Goal: Information Seeking & Learning: Learn about a topic

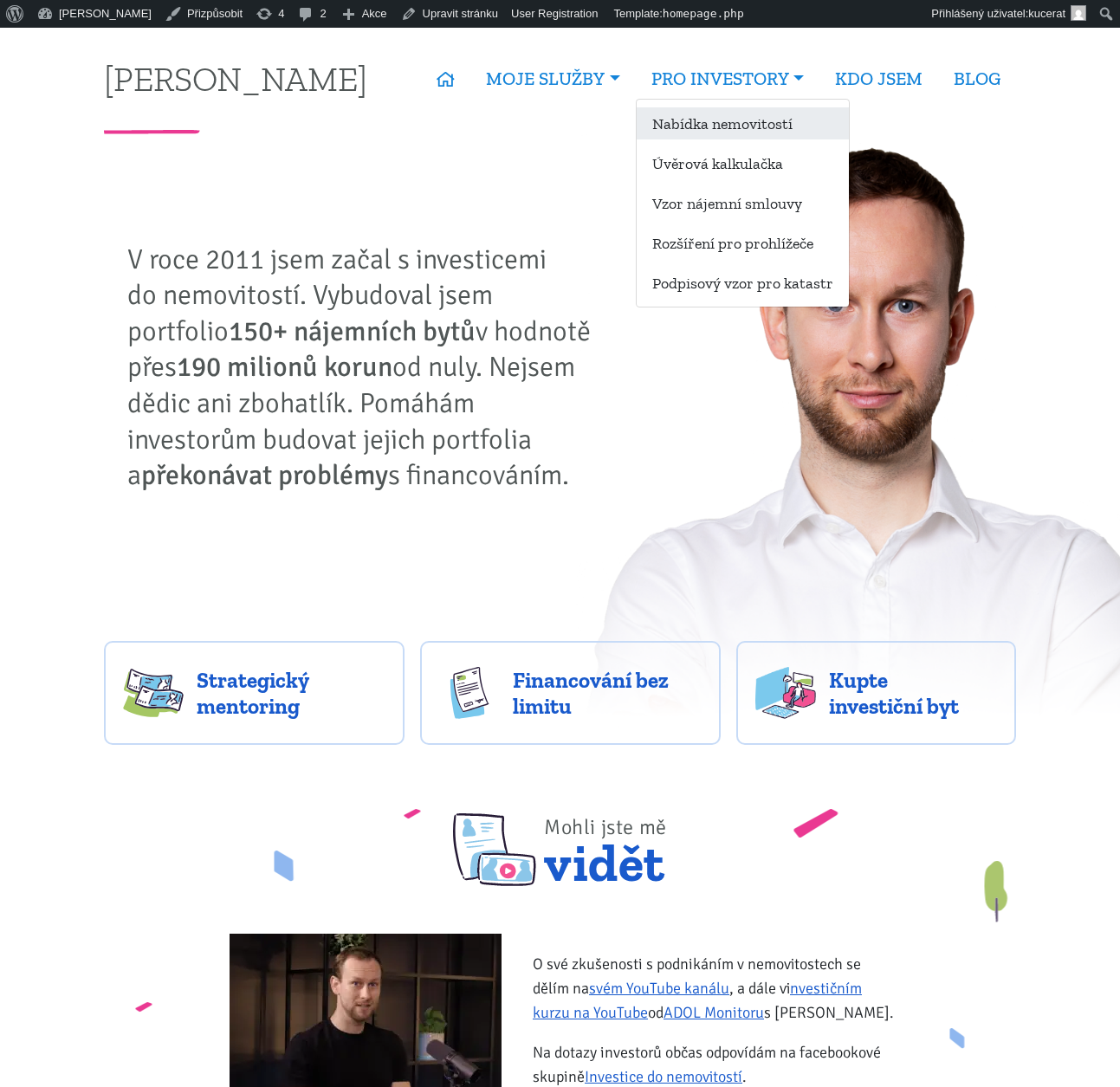
click at [753, 116] on link "Nabídka nemovitostí" at bounding box center [742, 124] width 212 height 32
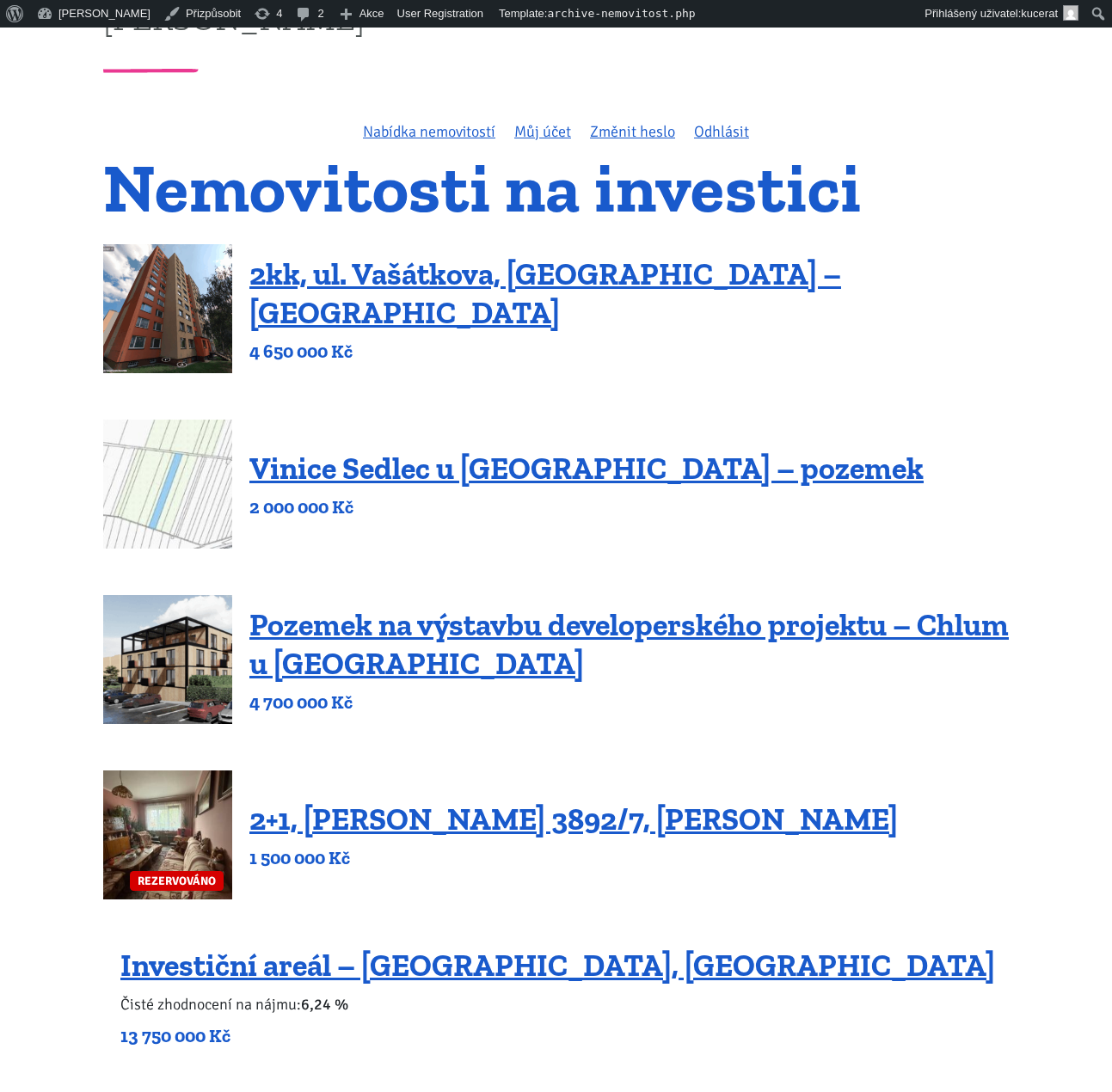
scroll to position [70, 0]
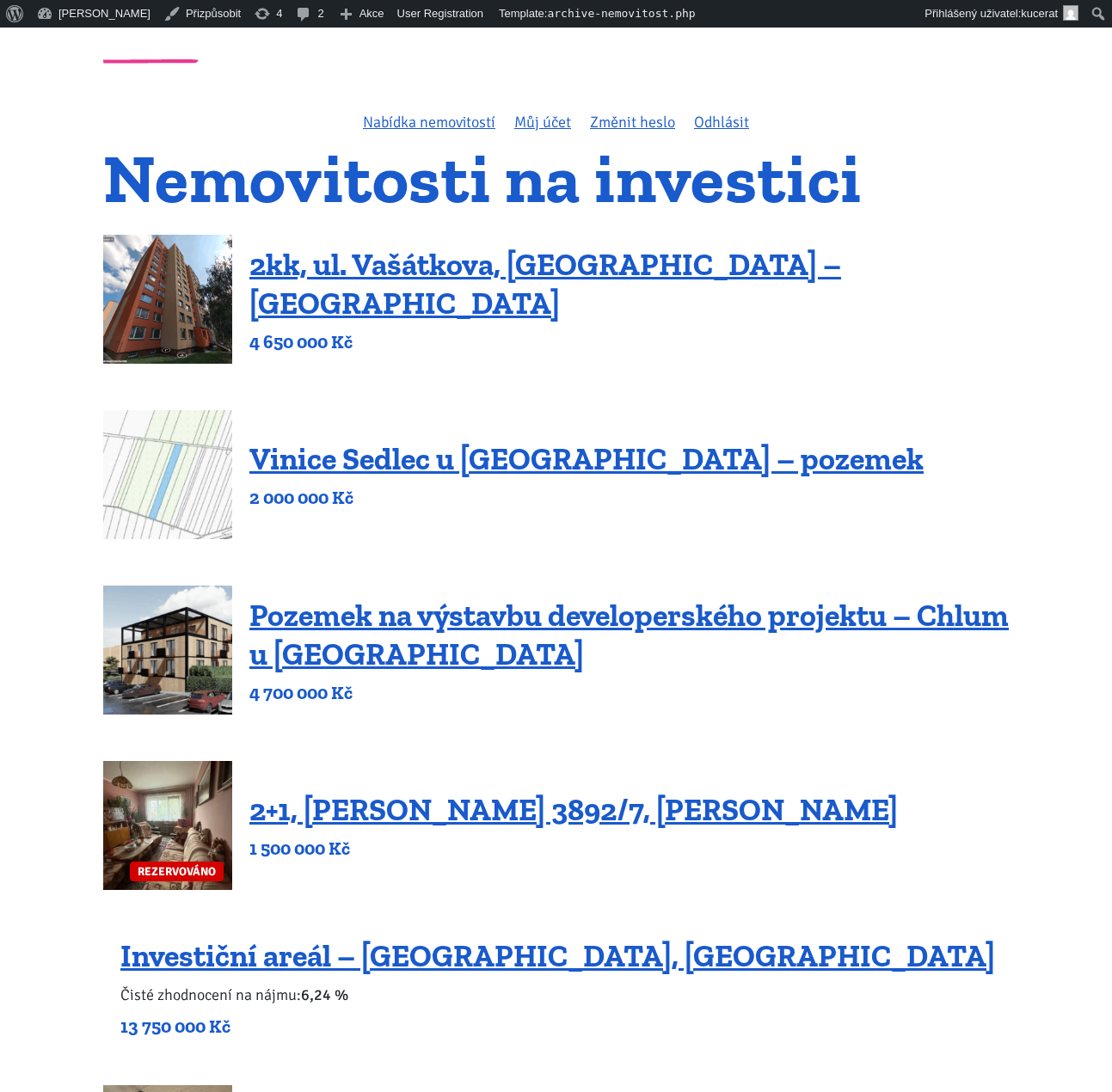
drag, startPoint x: 1037, startPoint y: 447, endPoint x: 1059, endPoint y: 469, distance: 31.1
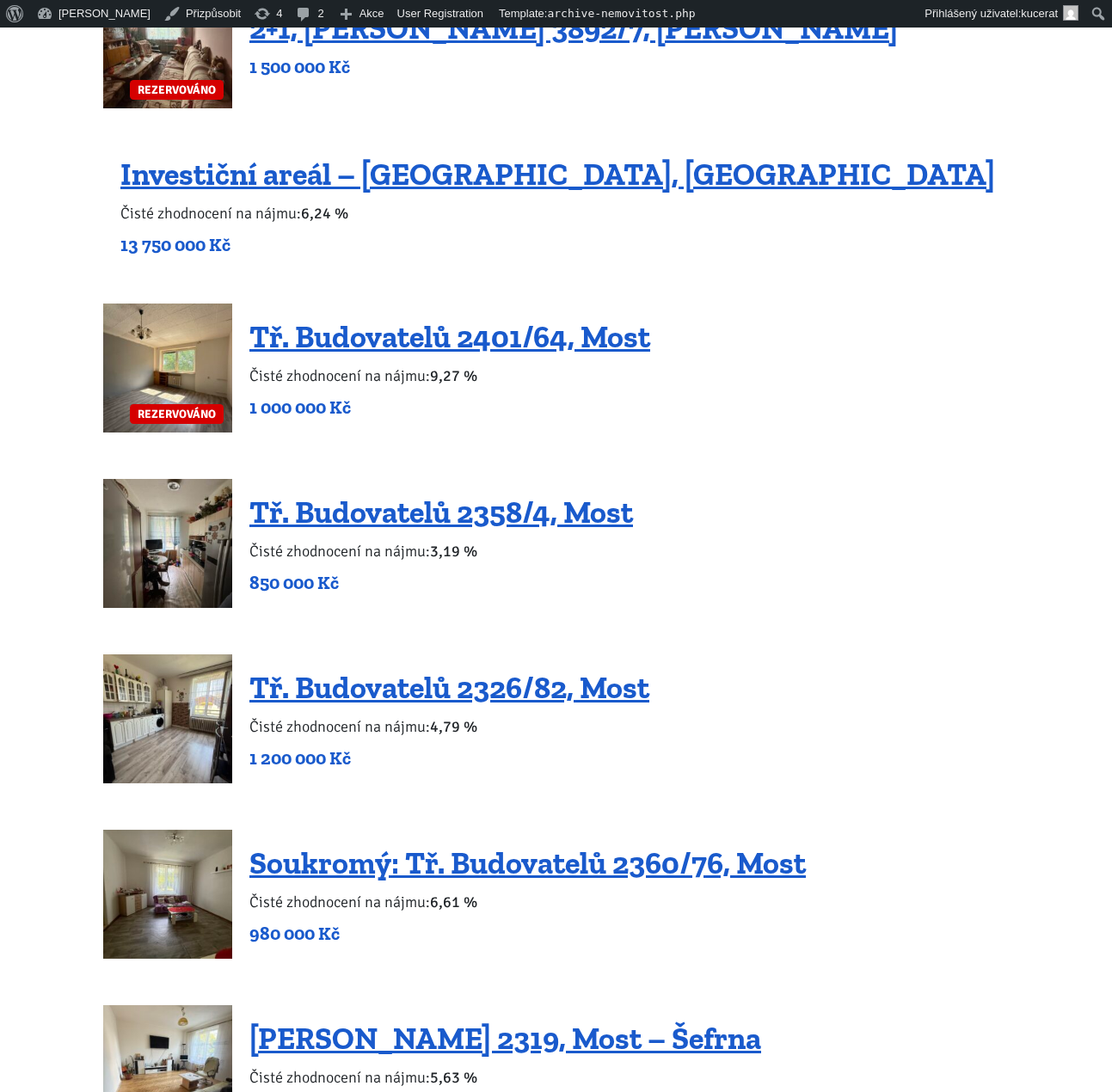
scroll to position [846, 0]
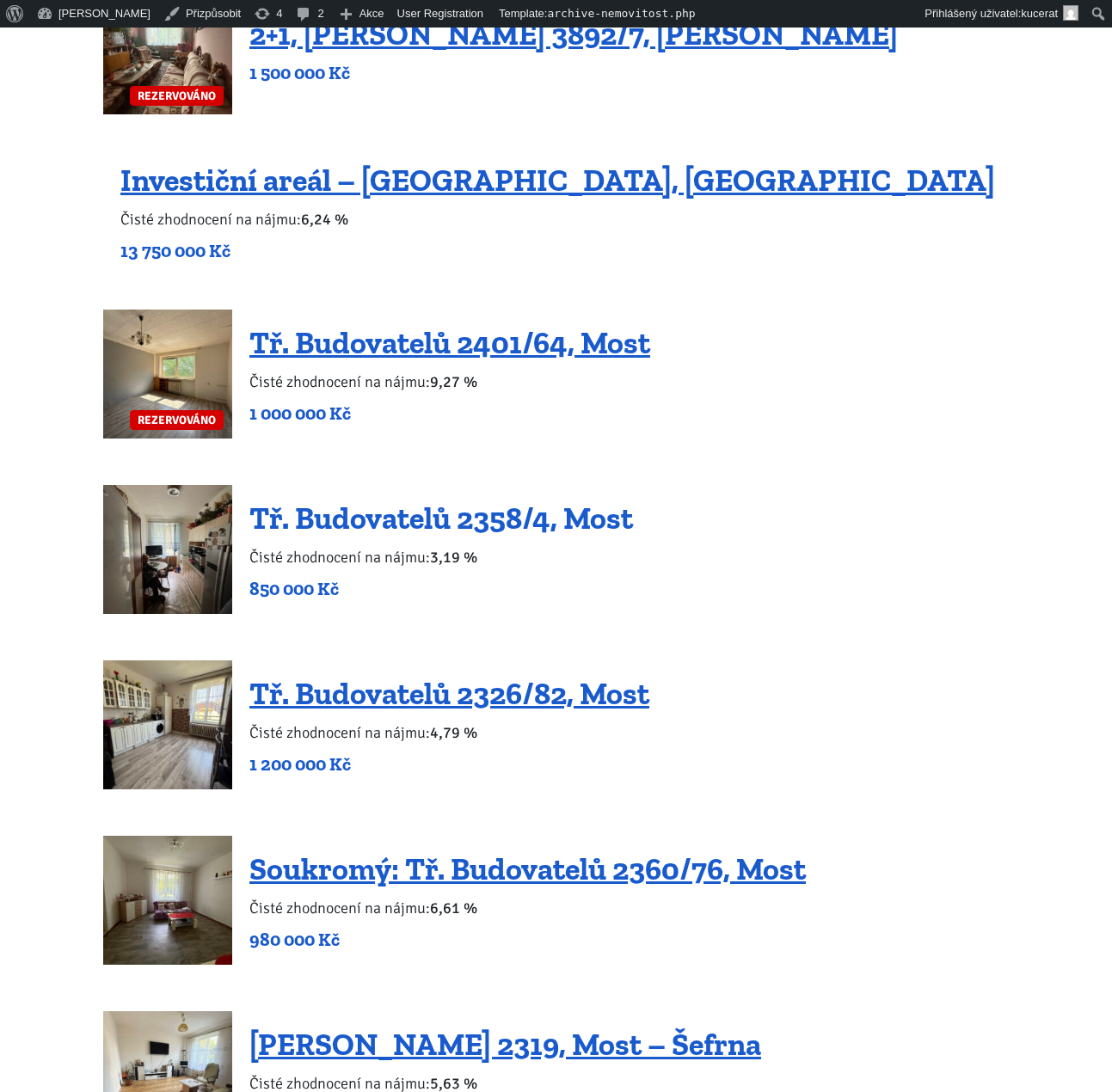
click at [566, 521] on link "Tř. Budovatelů 2358/4, Most" at bounding box center [442, 518] width 384 height 37
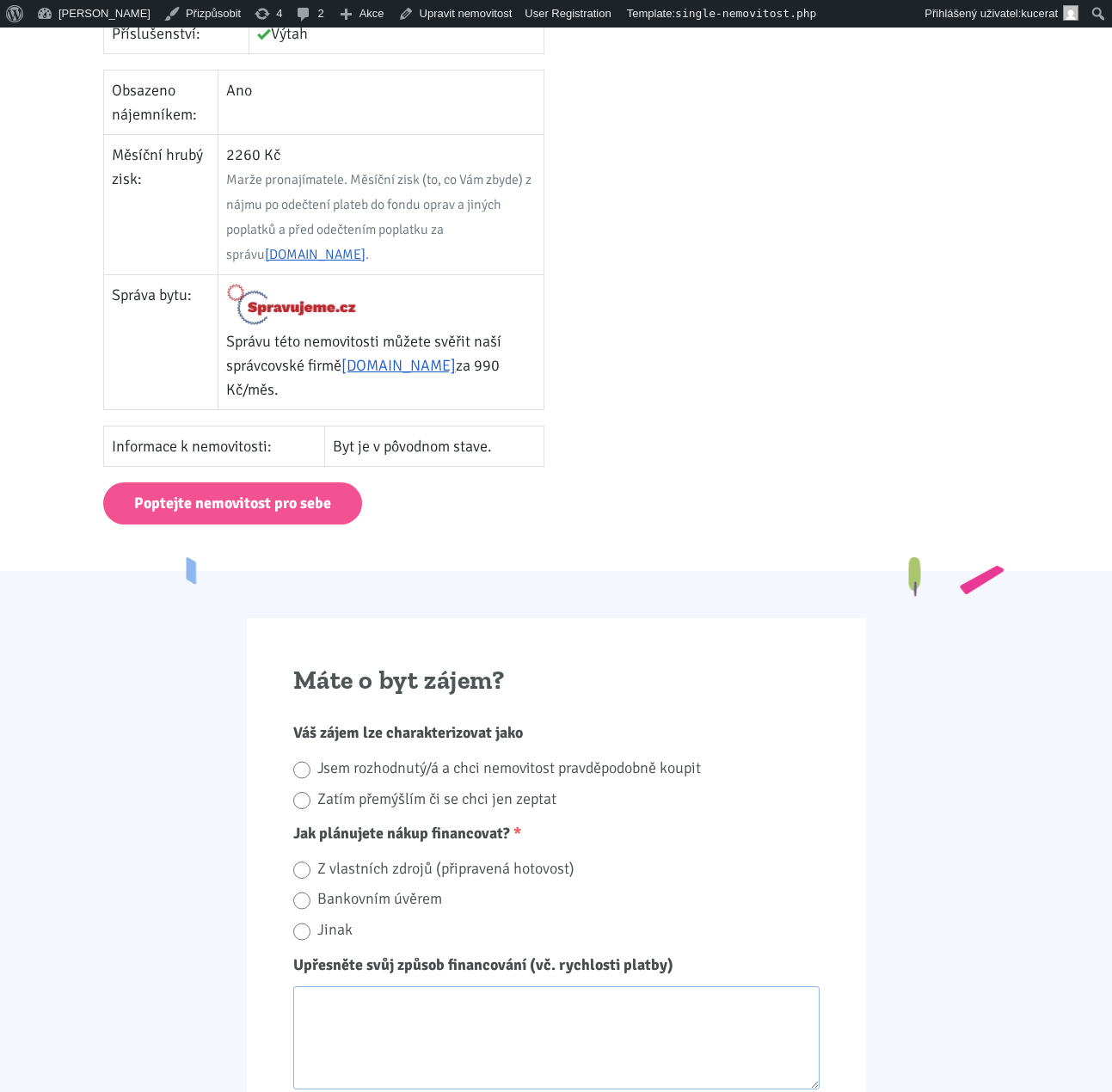
scroll to position [796, 0]
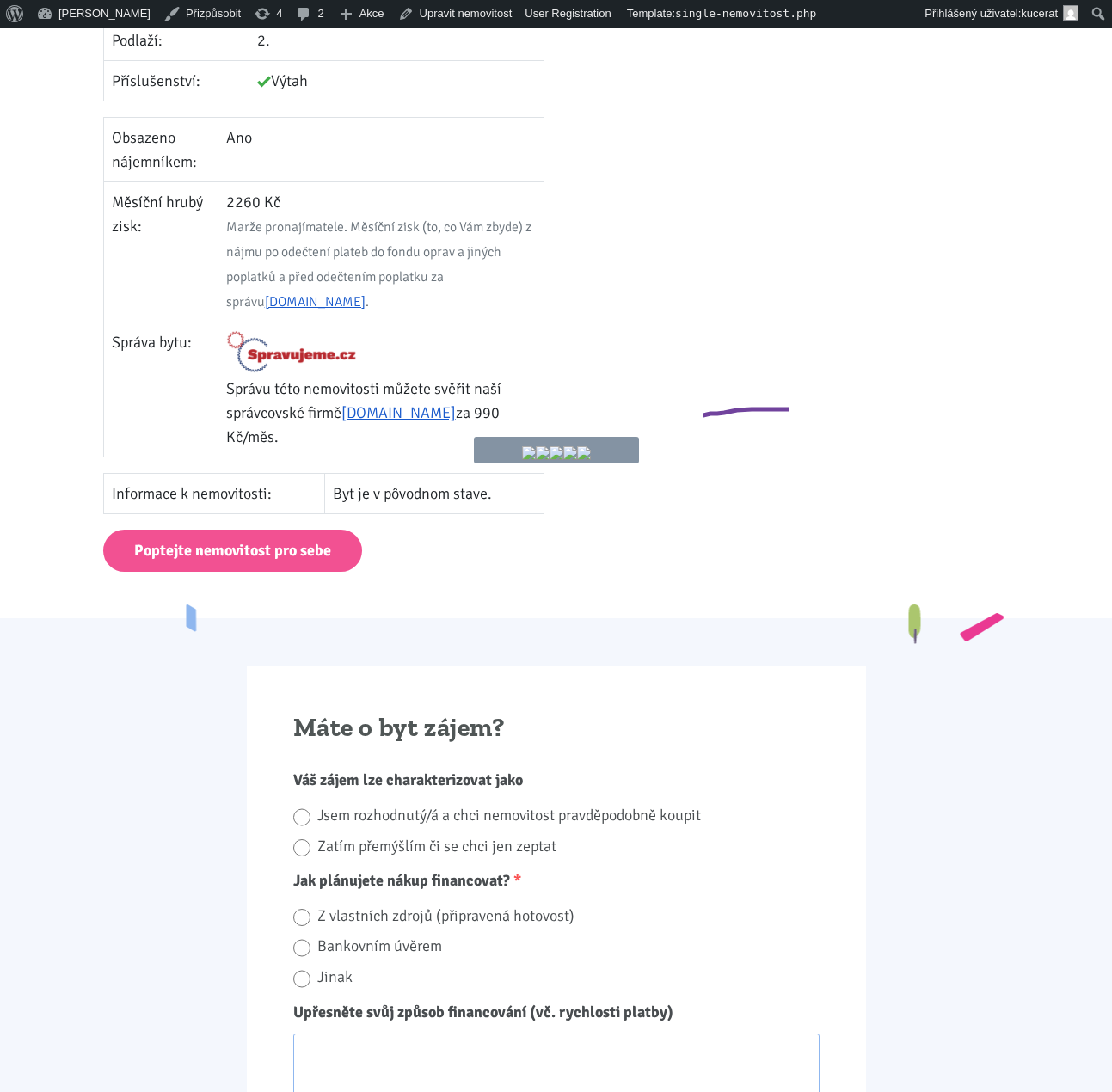
drag, startPoint x: 798, startPoint y: 409, endPoint x: 722, endPoint y: 289, distance: 142.0
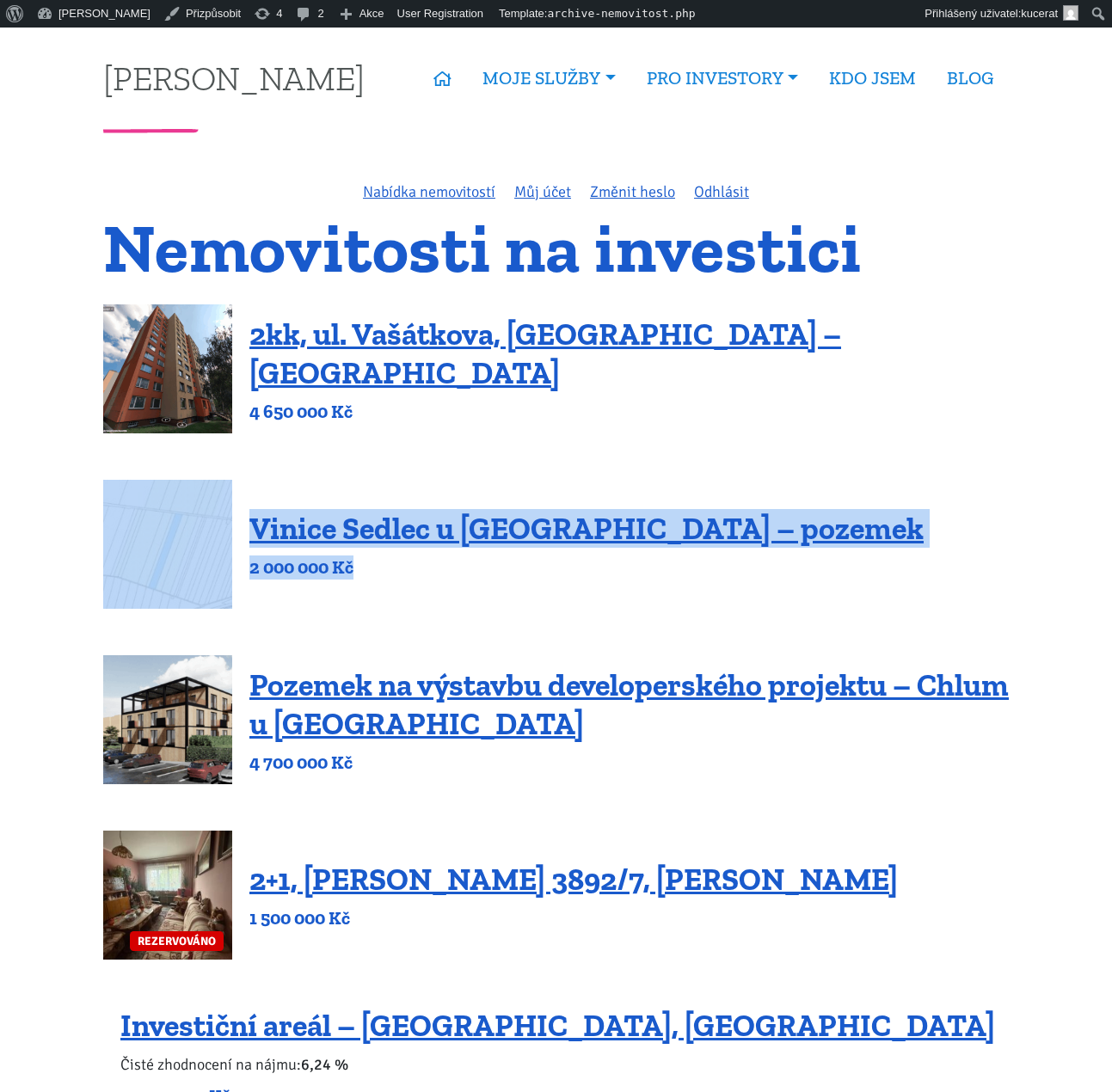
drag, startPoint x: 764, startPoint y: 566, endPoint x: 86, endPoint y: 504, distance: 680.8
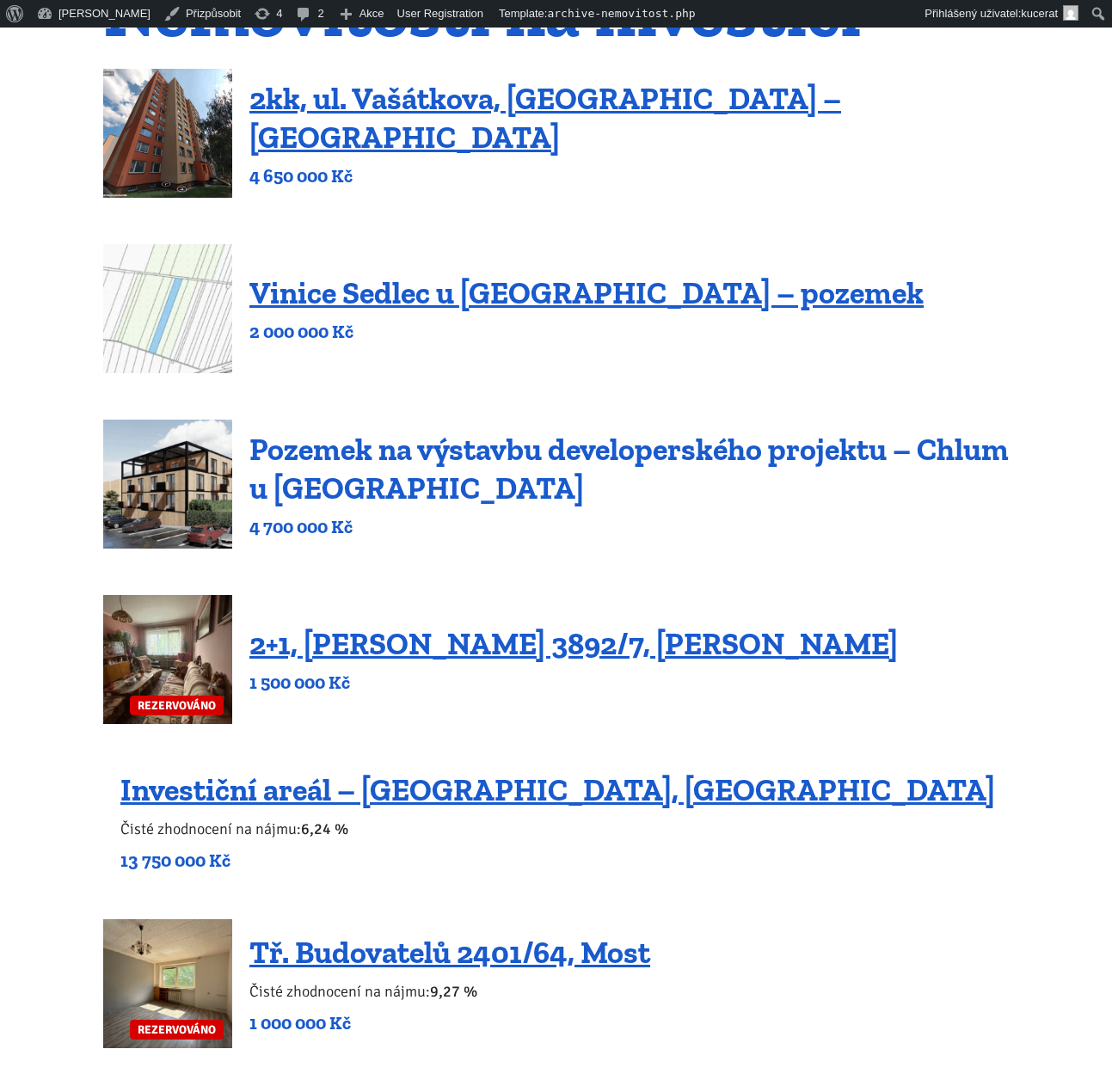
scroll to position [277, 0]
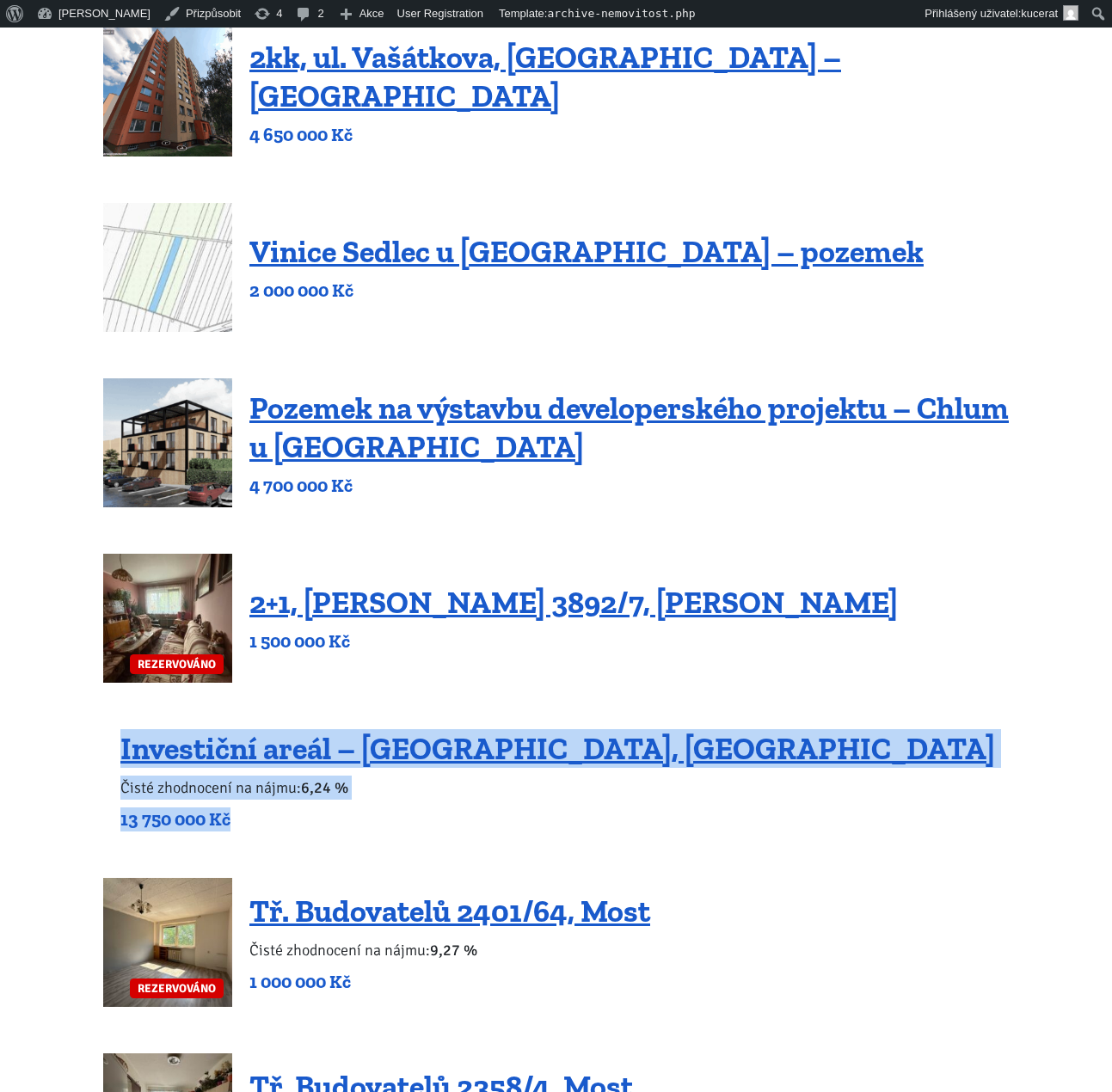
drag, startPoint x: 850, startPoint y: 829, endPoint x: 4, endPoint y: 705, distance: 855.0
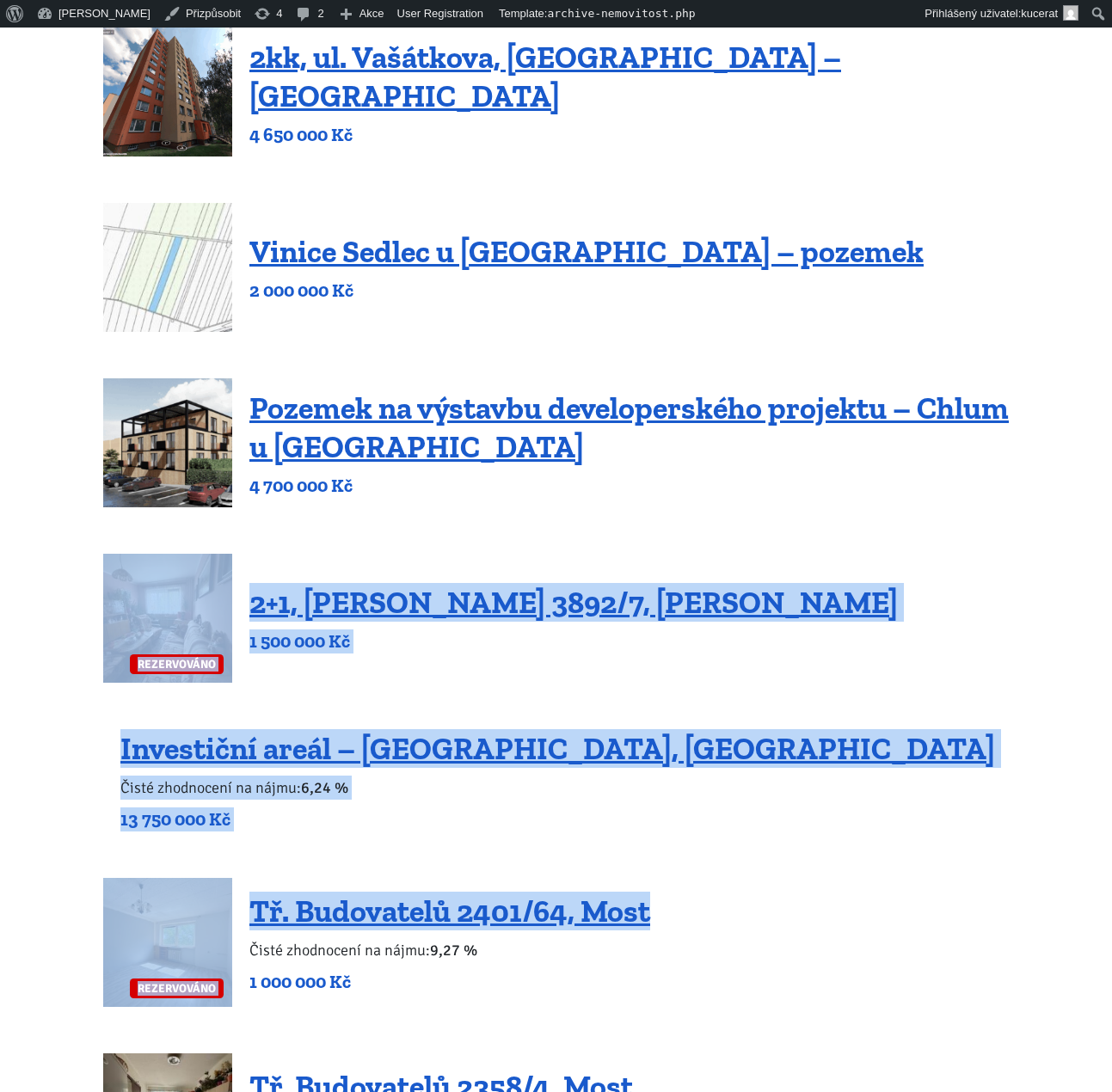
drag, startPoint x: 32, startPoint y: 602, endPoint x: 792, endPoint y: 839, distance: 796.1
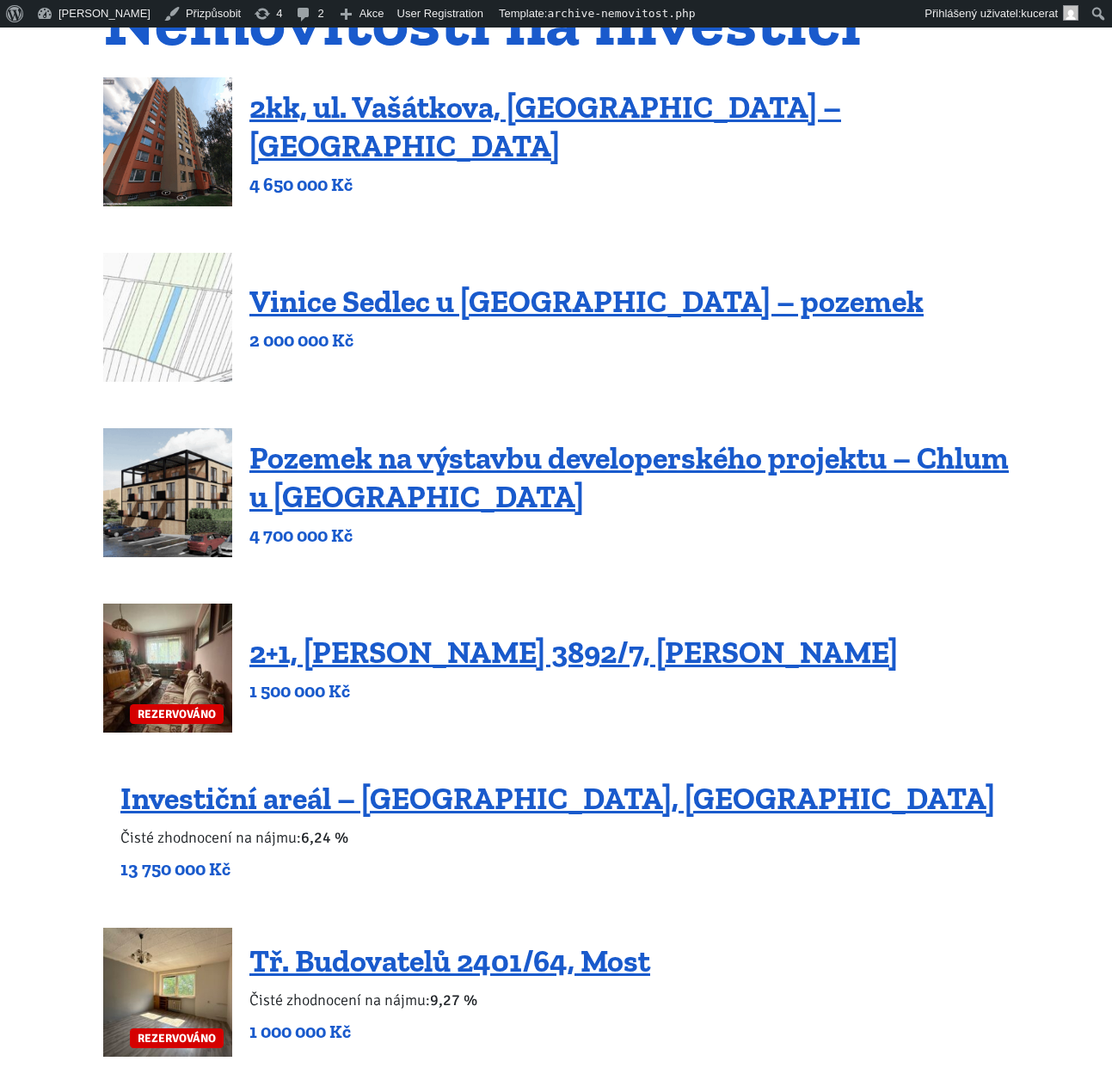
scroll to position [0, 0]
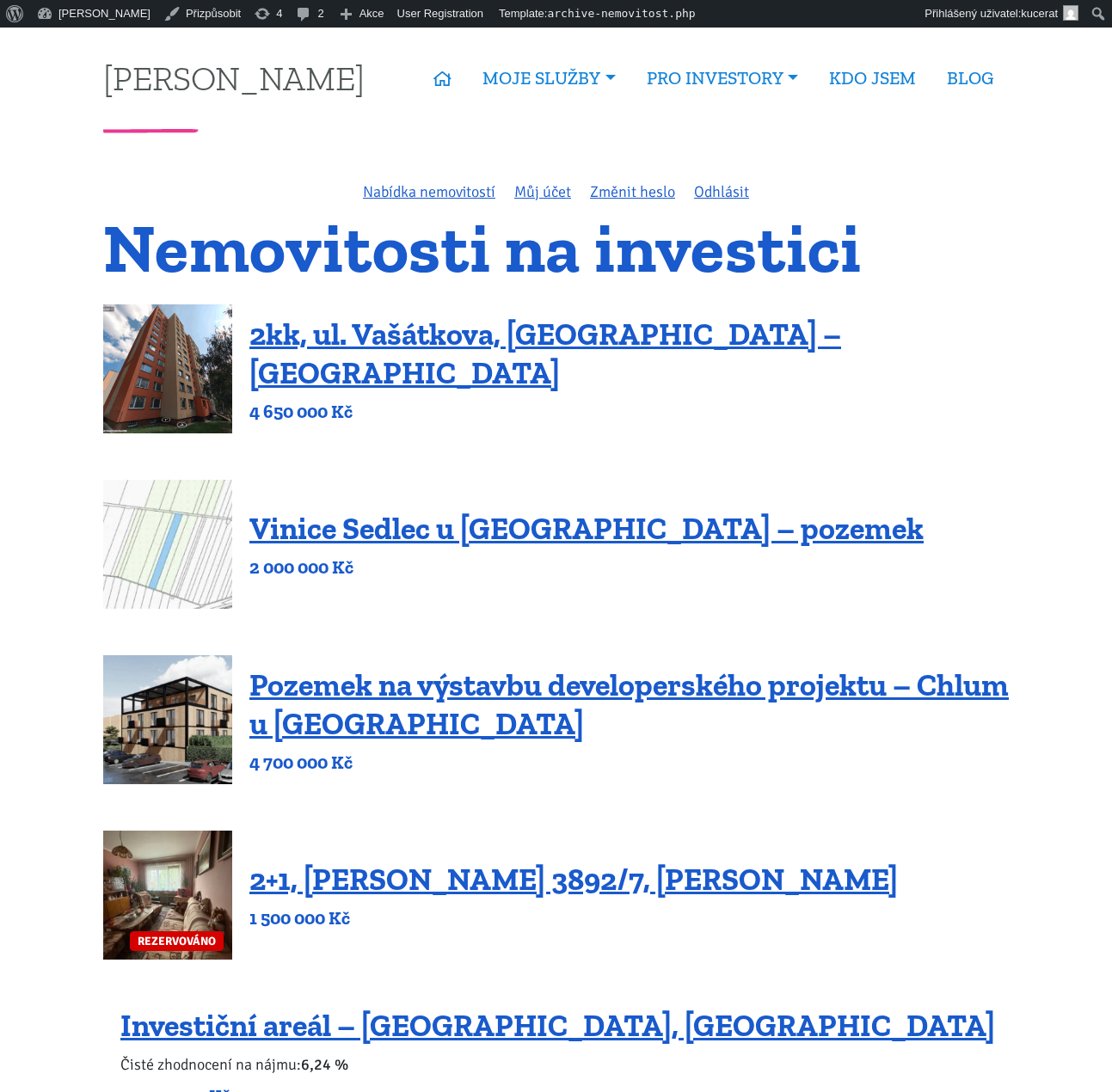
drag, startPoint x: 919, startPoint y: 769, endPoint x: 928, endPoint y: 592, distance: 177.2
click at [953, 1010] on div "Investiční areál – Dubice, Česká Lípa Čisté zhodnocení na nájmu: 6,24 % 13 750 …" at bounding box center [556, 1057] width 905 height 103
click at [824, 1044] on div "Investiční areál – Dubice, Česká Lípa Čisté zhodnocení na nájmu: 6,24 % 13 750 …" at bounding box center [556, 1057] width 905 height 103
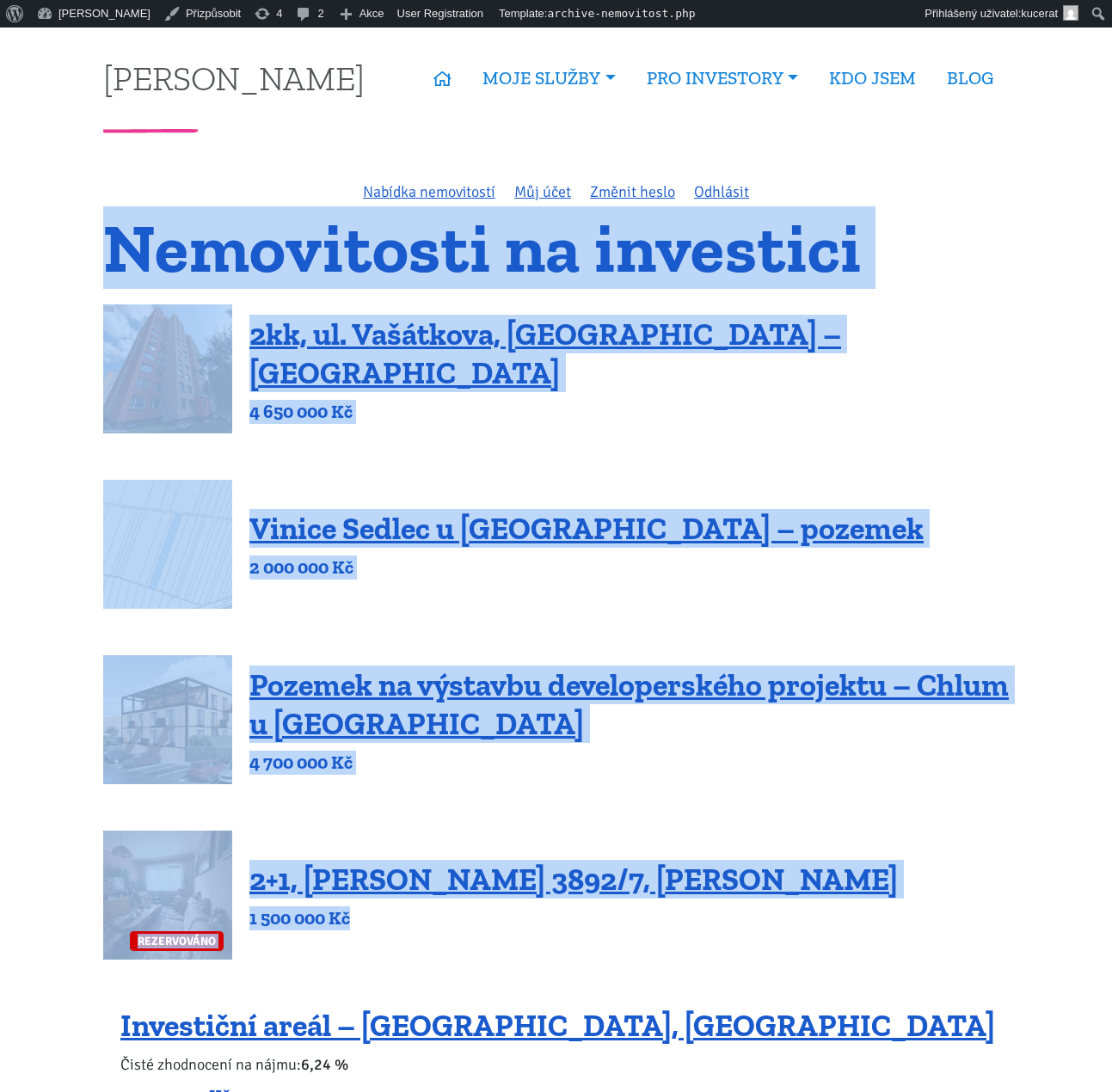
drag, startPoint x: 744, startPoint y: 941, endPoint x: -1, endPoint y: 230, distance: 1029.8
drag, startPoint x: 69, startPoint y: 245, endPoint x: 823, endPoint y: 923, distance: 1014.0
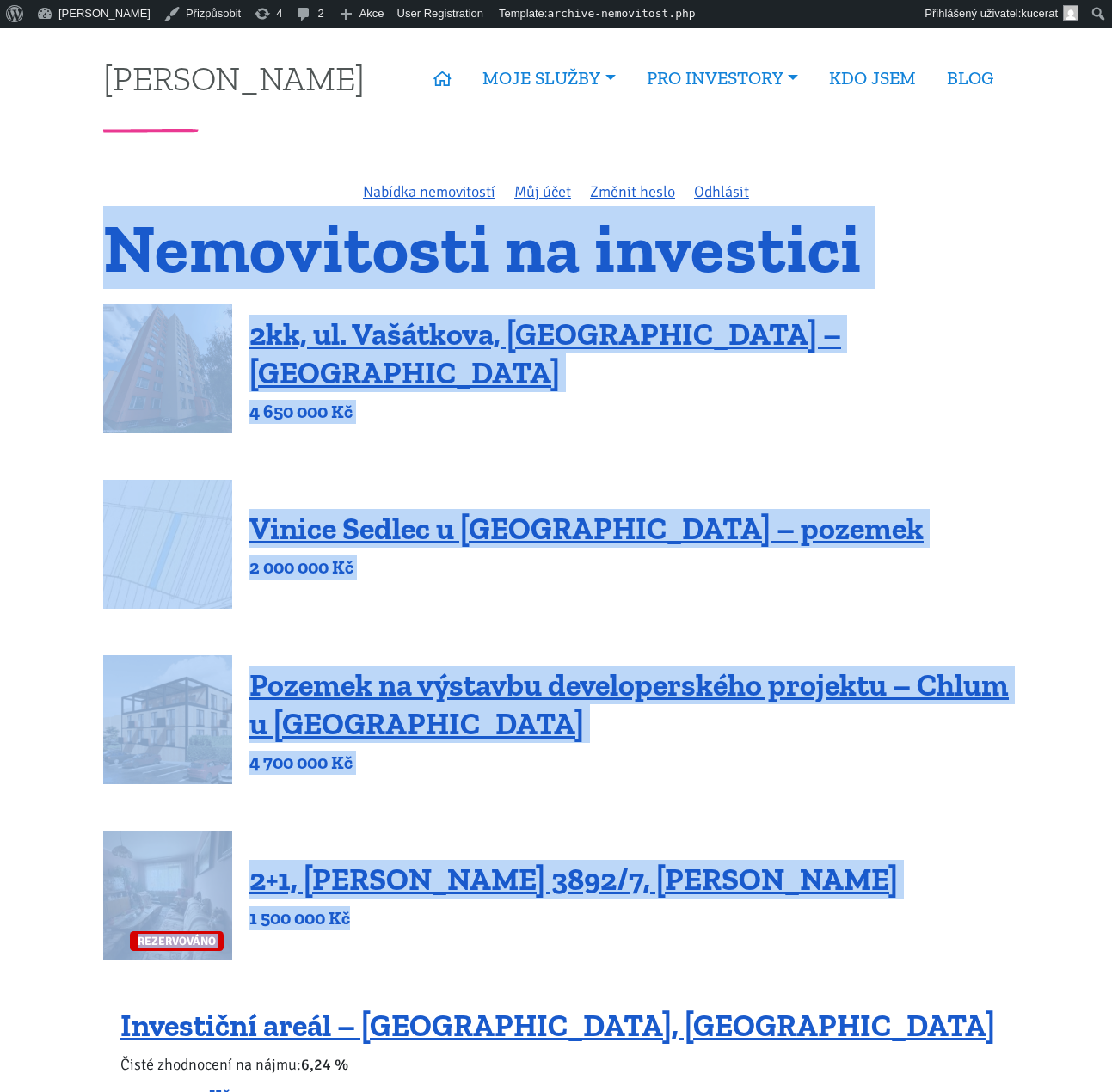
click at [823, 923] on div "REZERVOVÁNO 2+1, Beethovenova 3892/7, Chomutov 1 500 000 Kč" at bounding box center [556, 895] width 905 height 129
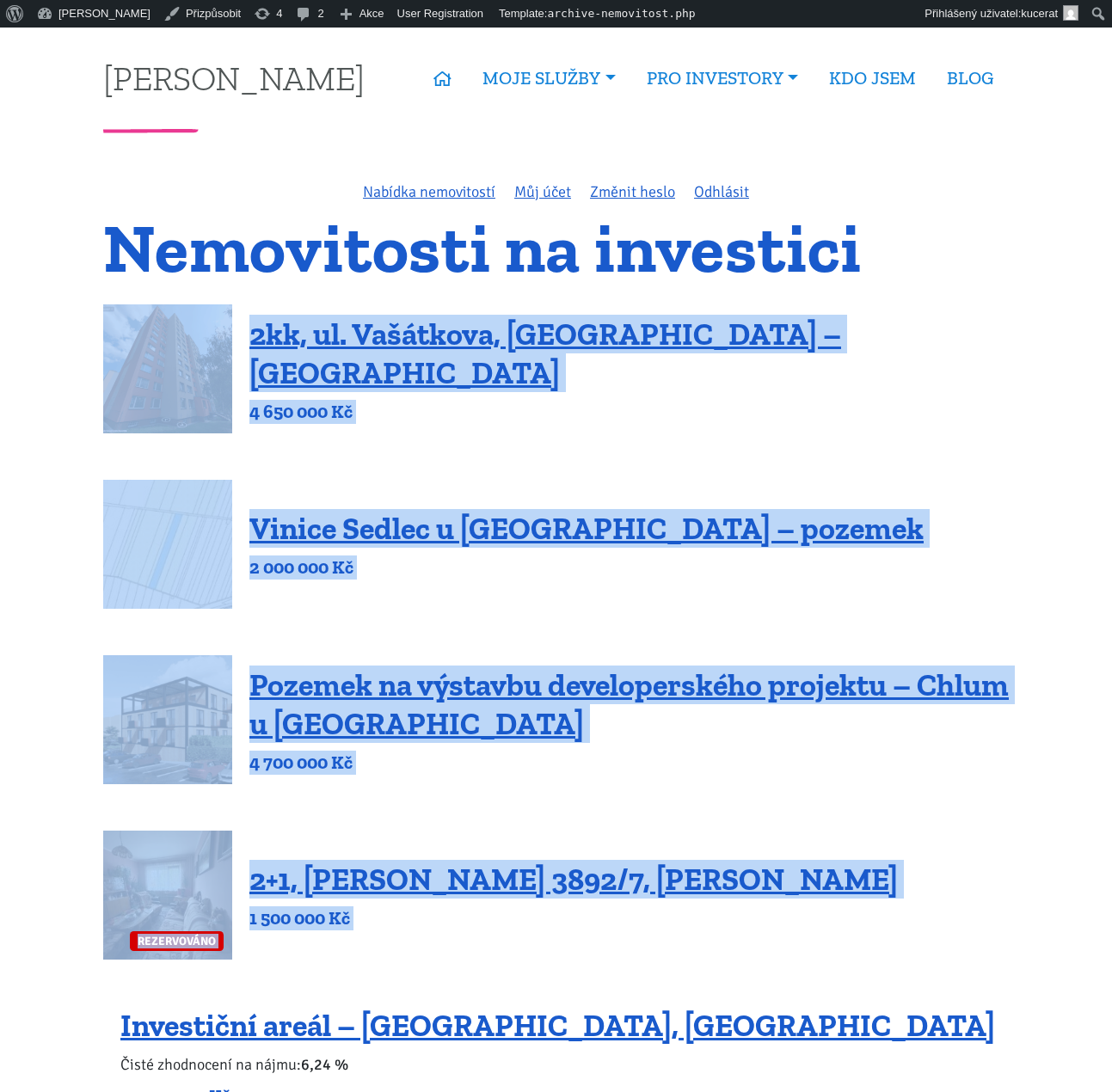
drag, startPoint x: 823, startPoint y: 923, endPoint x: 43, endPoint y: 360, distance: 962.0
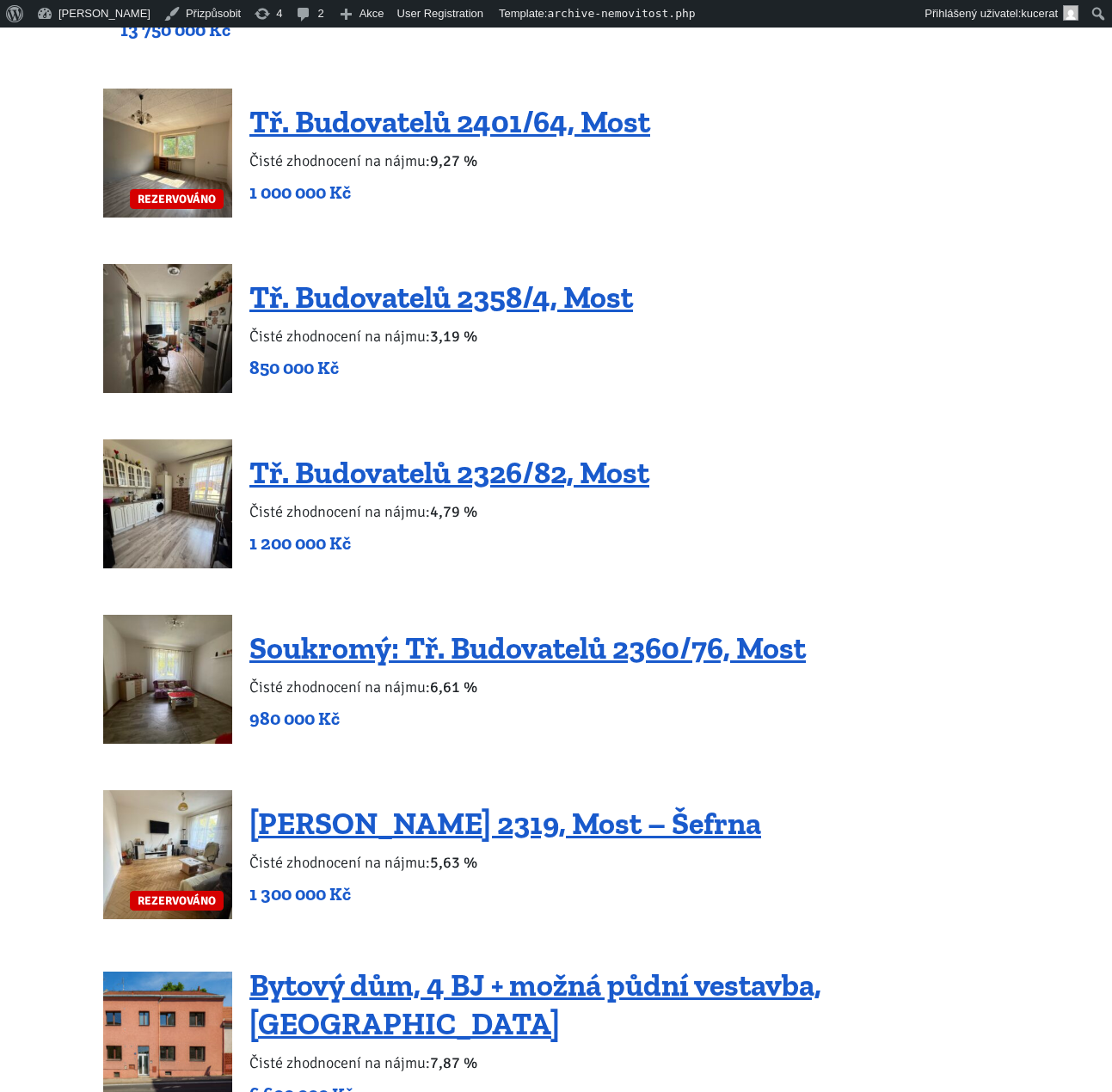
scroll to position [1154, 0]
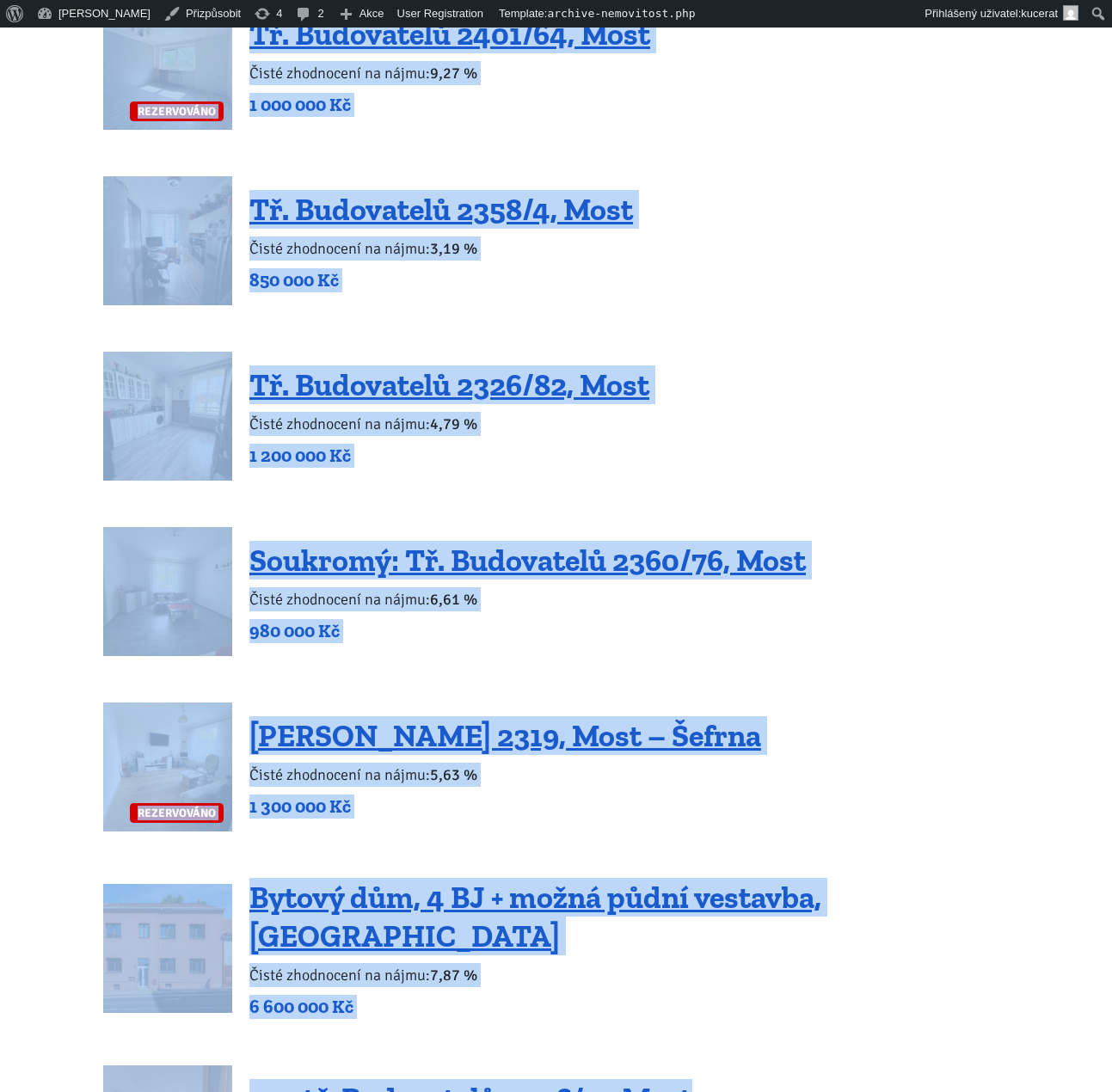
drag, startPoint x: 1022, startPoint y: 1022, endPoint x: 79, endPoint y: 104, distance: 1316.0
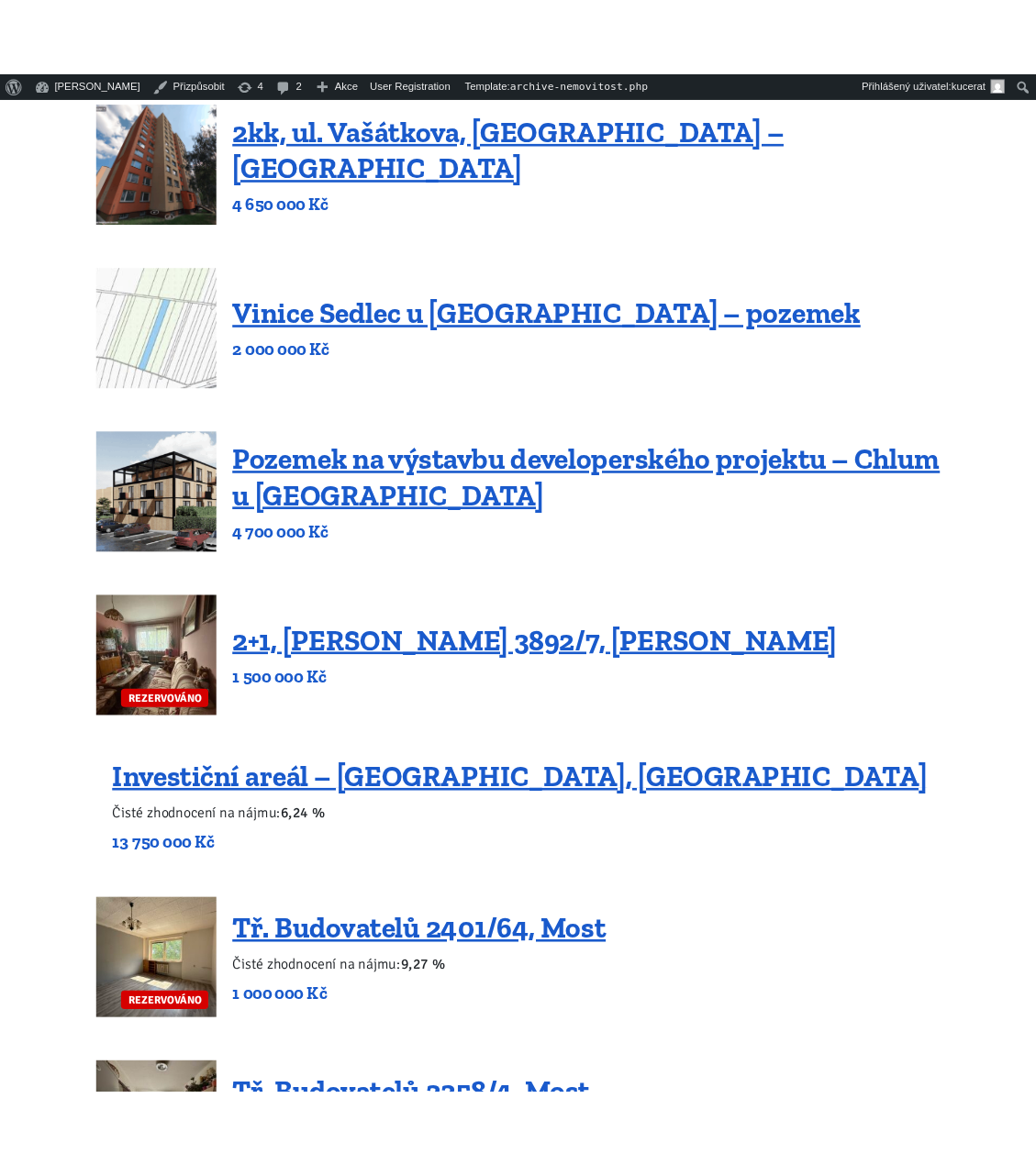
scroll to position [0, 0]
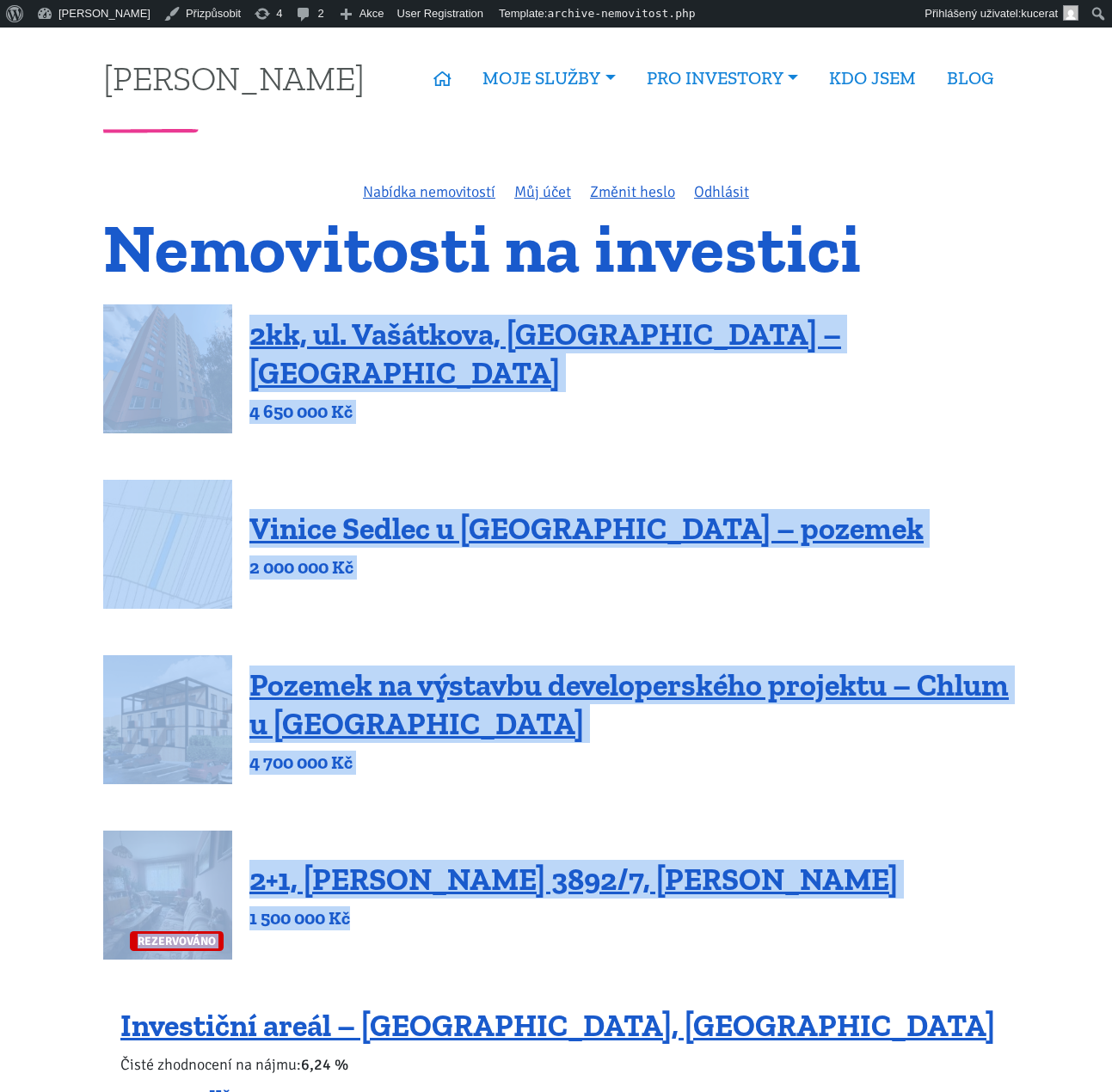
drag, startPoint x: 880, startPoint y: 954, endPoint x: 100, endPoint y: 307, distance: 1013.4
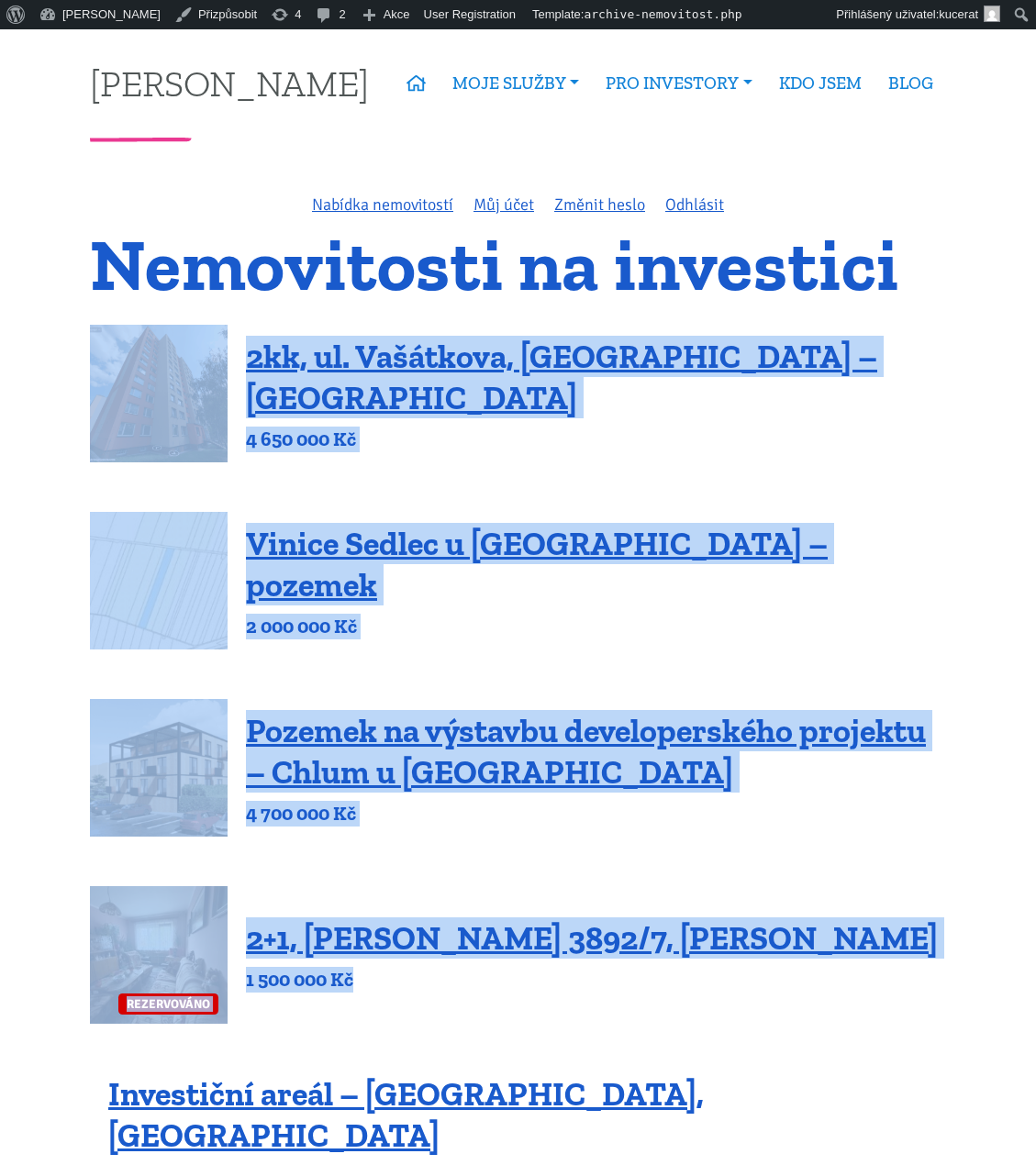
drag, startPoint x: 935, startPoint y: 973, endPoint x: 50, endPoint y: 383, distance: 1063.6
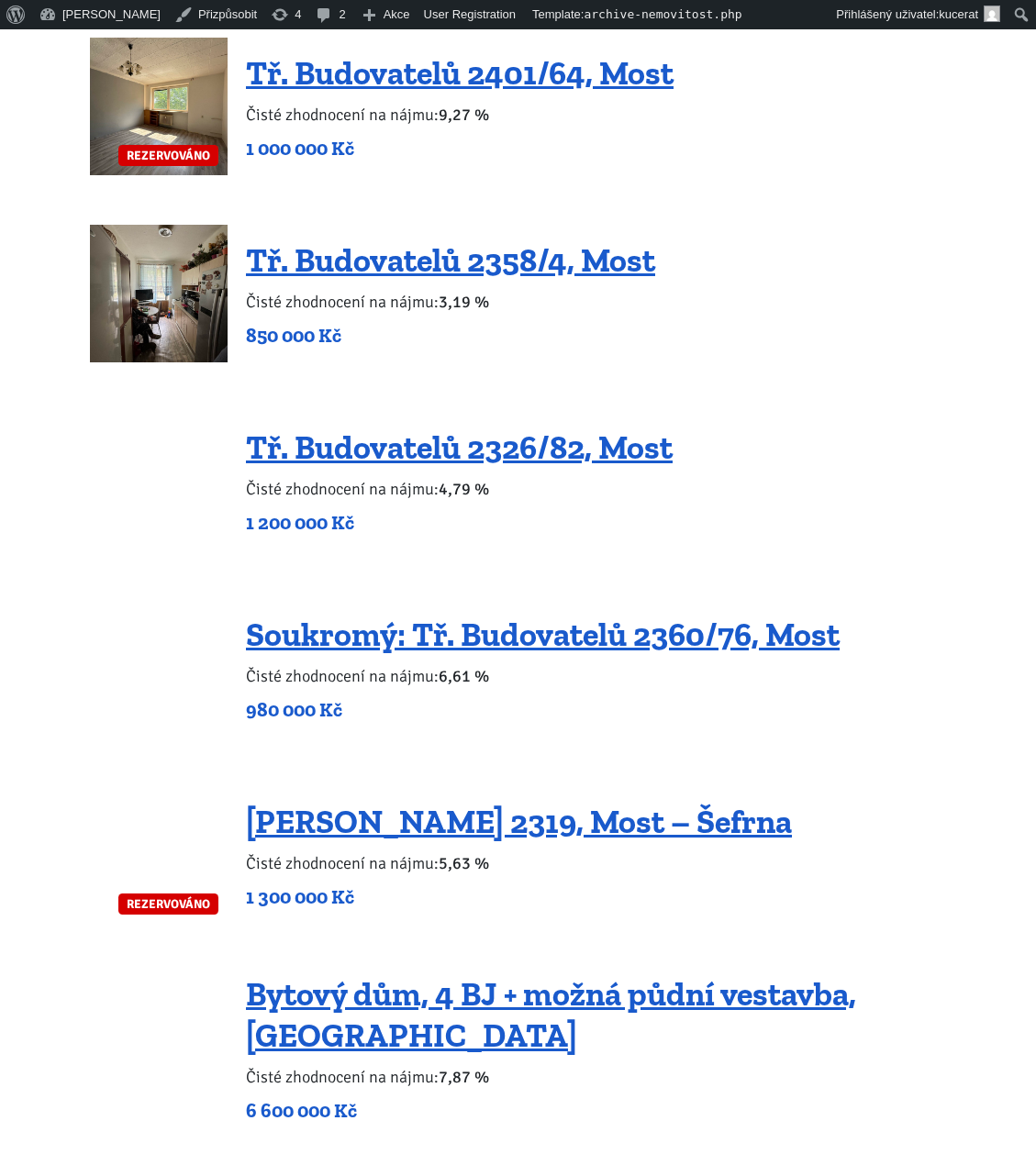
scroll to position [1329, 0]
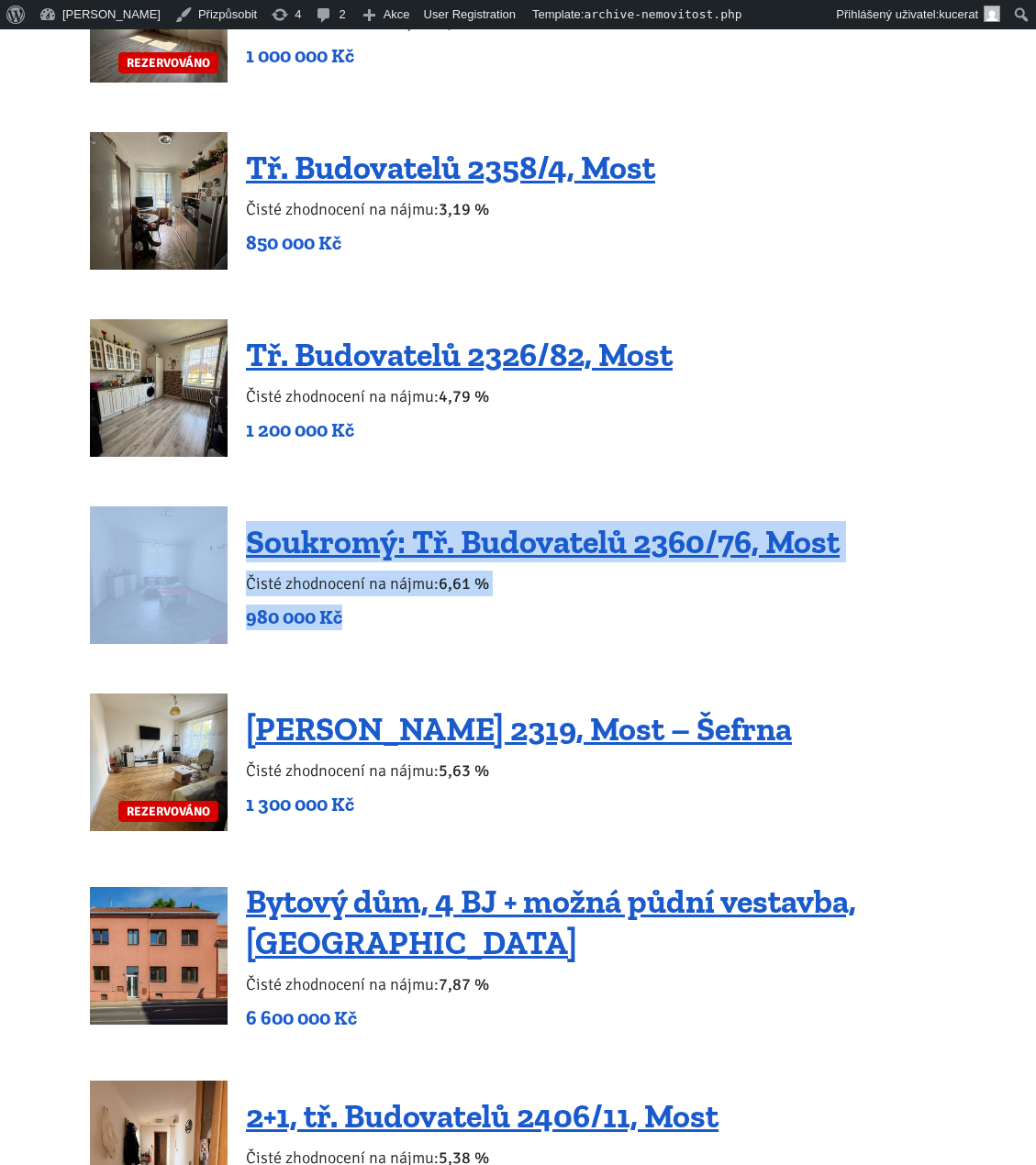
drag, startPoint x: 395, startPoint y: 579, endPoint x: 48, endPoint y: 504, distance: 355.0
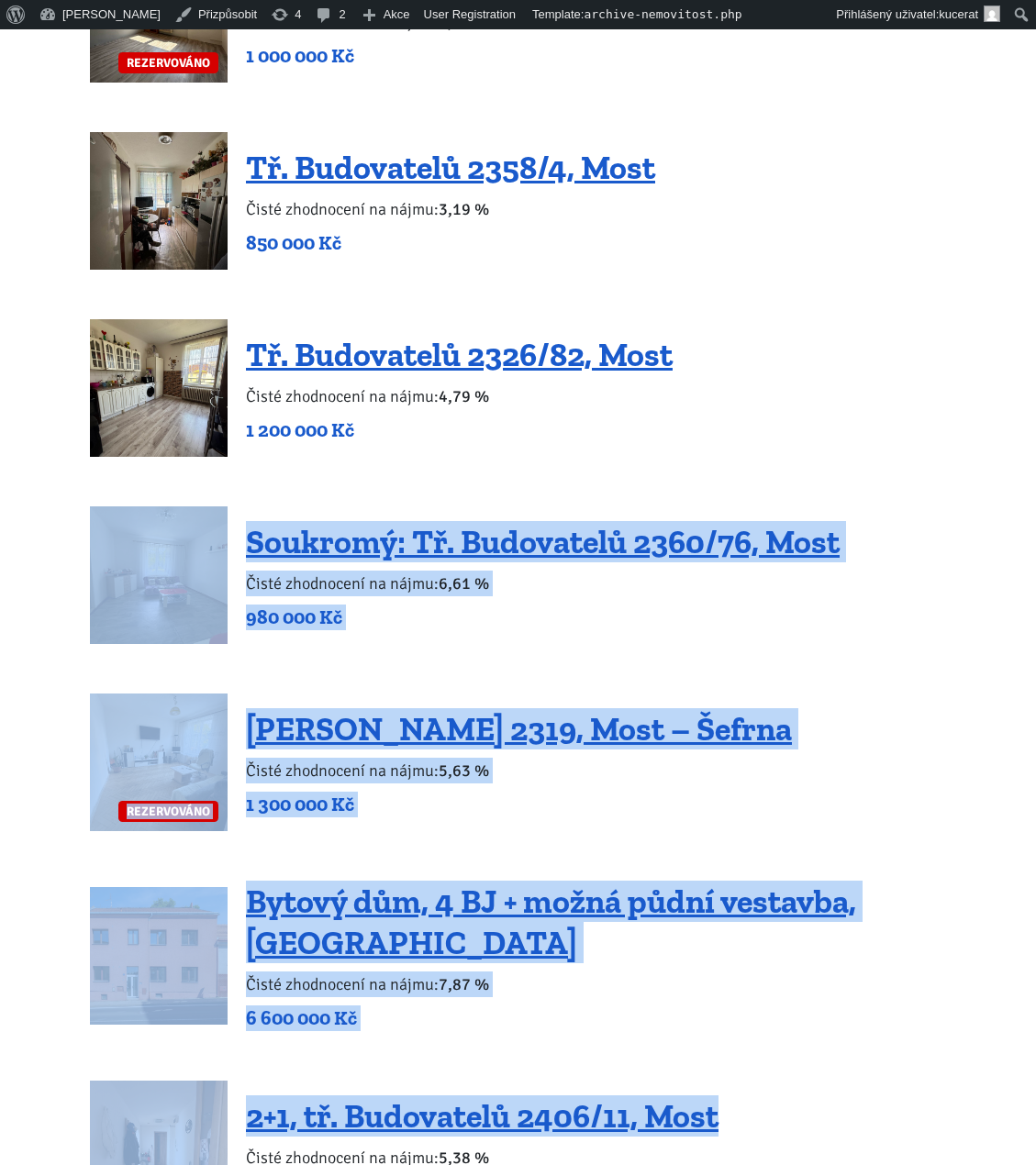
drag, startPoint x: 76, startPoint y: 578, endPoint x: 842, endPoint y: 1004, distance: 876.5
click at [842, 1004] on div "2kk, ul. Vašátkova, Praha – Černý Most 4 650 000 Kč Vinice Sedlec u Mikulova – …" at bounding box center [518, 769] width 856 height 3545
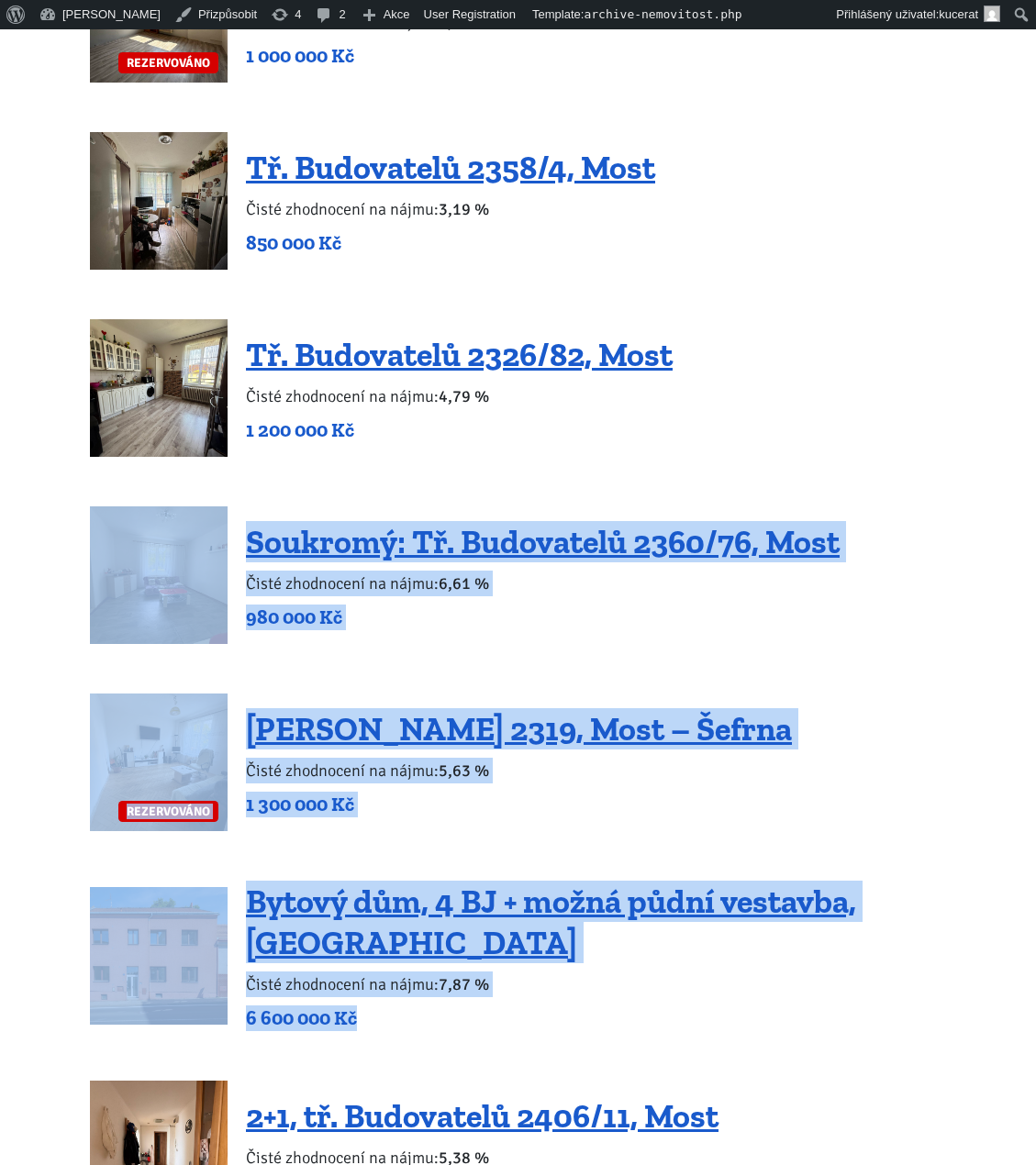
drag, startPoint x: 767, startPoint y: 958, endPoint x: 20, endPoint y: 512, distance: 870.0
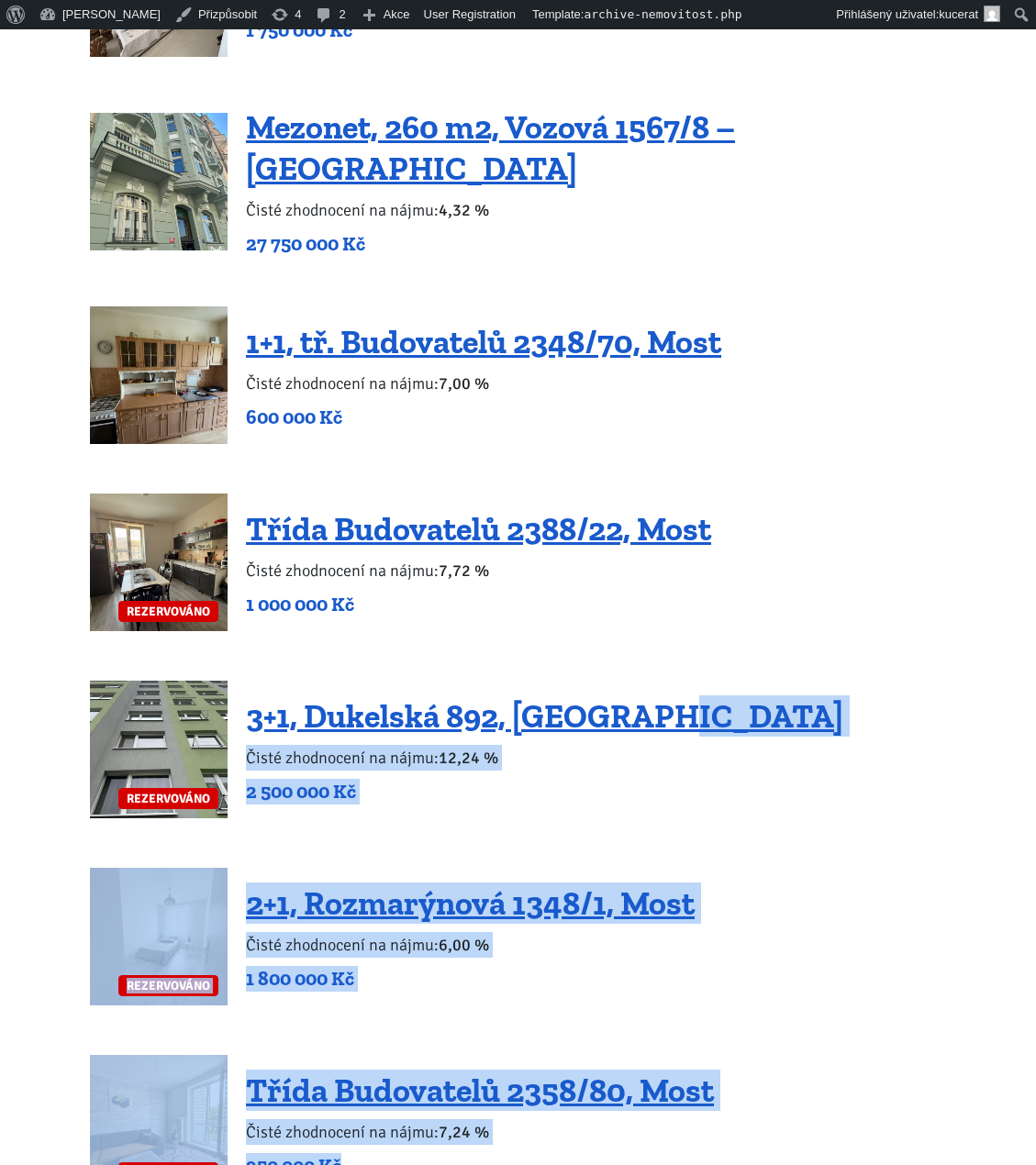
scroll to position [2657, 0]
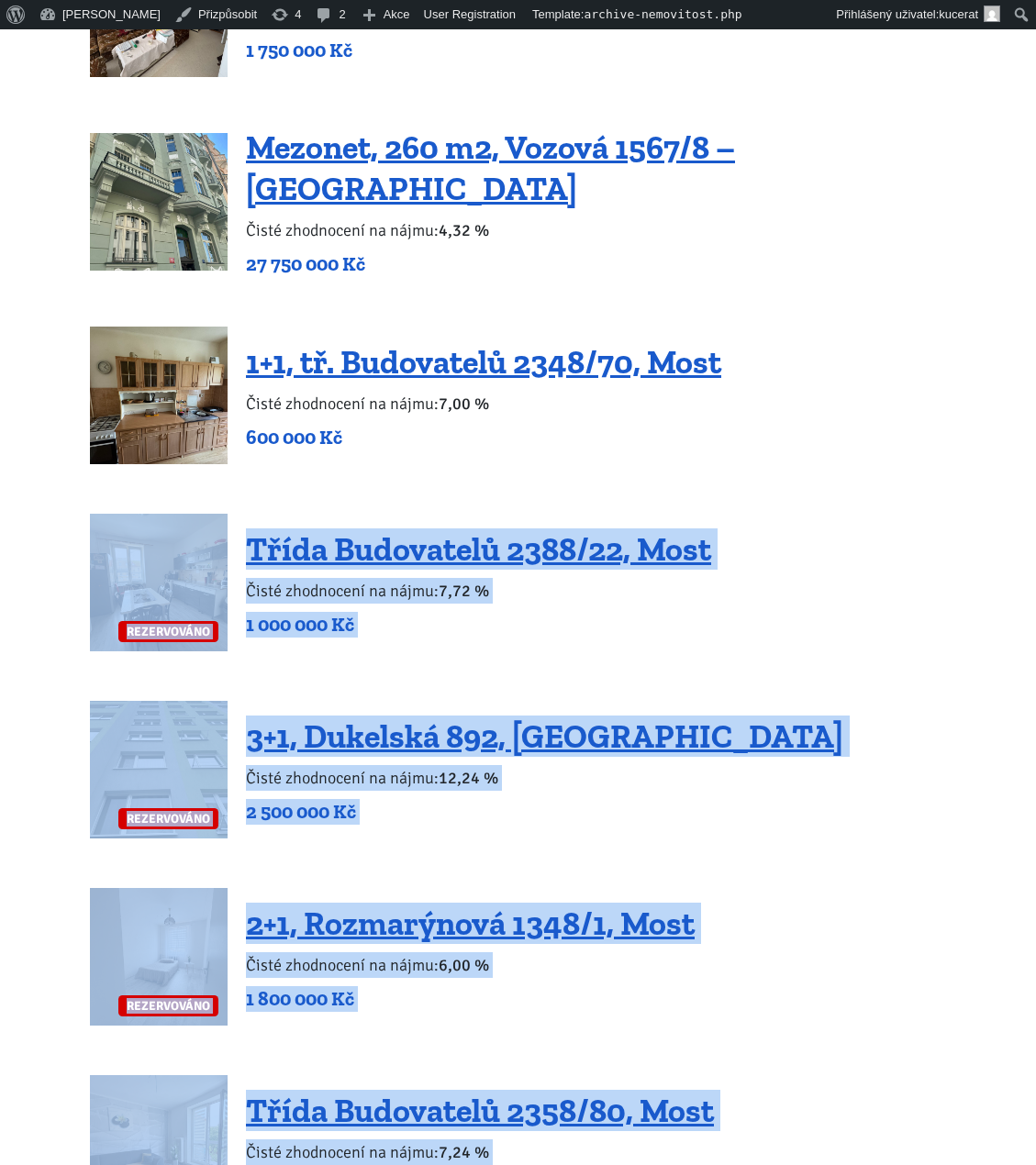
drag, startPoint x: 710, startPoint y: 766, endPoint x: 30, endPoint y: 528, distance: 720.4
click at [30, 528] on body "[PERSON_NAME] ÚVOD MOJE SLUŽBY Strategický mentoring Financování bez limitu Kup…" at bounding box center [518, 161] width 1036 height 5579
drag, startPoint x: 30, startPoint y: 528, endPoint x: 741, endPoint y: 1129, distance: 931.0
click at [741, 1129] on body "[PERSON_NAME] ÚVOD MOJE SLUŽBY Strategický mentoring Financování bez limitu Kup…" at bounding box center [518, 161] width 1036 height 5579
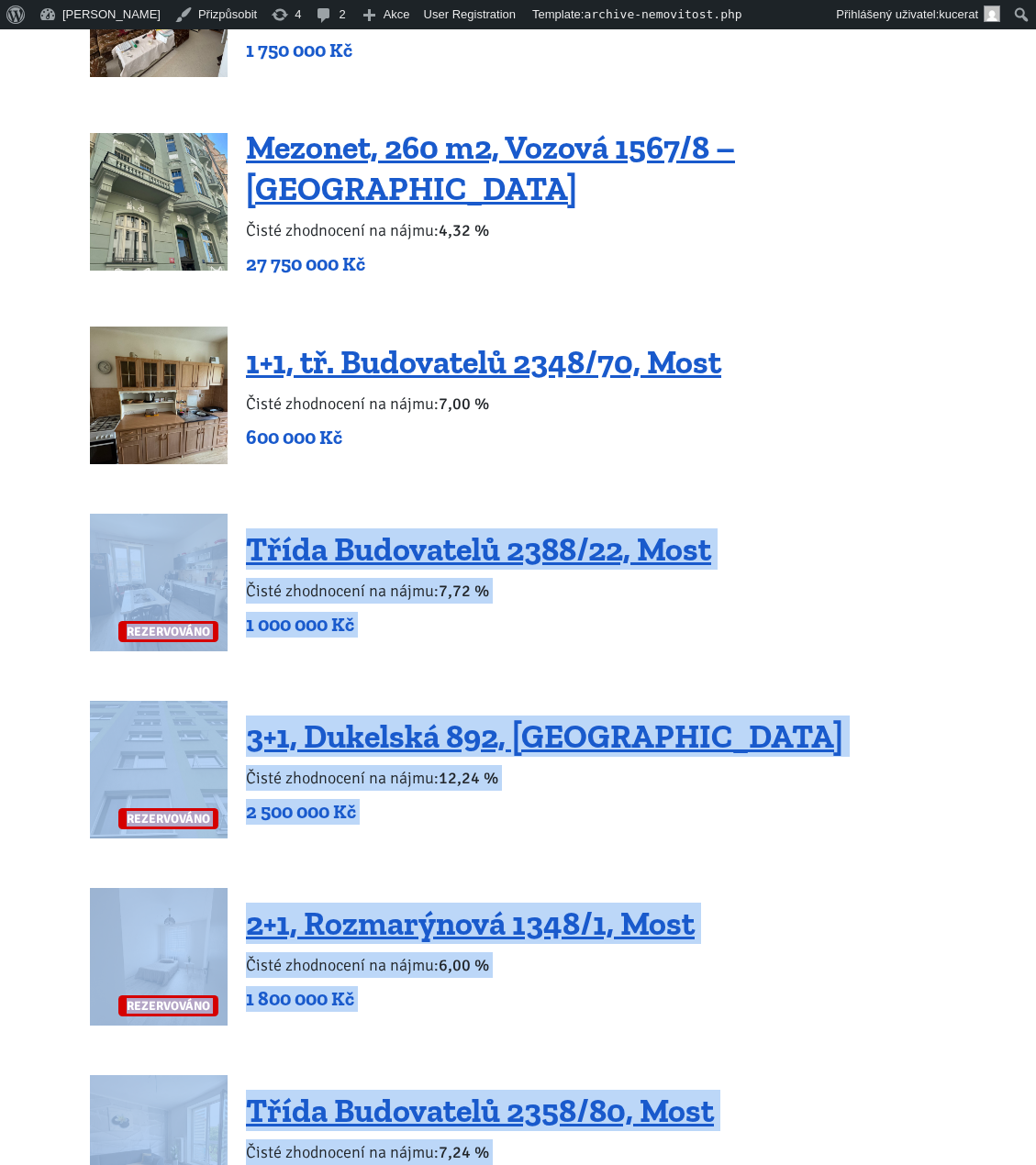
click at [741, 1129] on div "REZERVOVÁNO Třída Budovatelů 2358/80, Most Čisté zhodnocení na nájmu: 7,24 % 95…" at bounding box center [518, 1143] width 856 height 137
drag, startPoint x: 718, startPoint y: 1129, endPoint x: 52, endPoint y: 566, distance: 872.1
click at [52, 566] on body "[PERSON_NAME] ÚVOD MOJE SLUŽBY Strategický mentoring Financování bez limitu Kup…" at bounding box center [518, 161] width 1036 height 5579
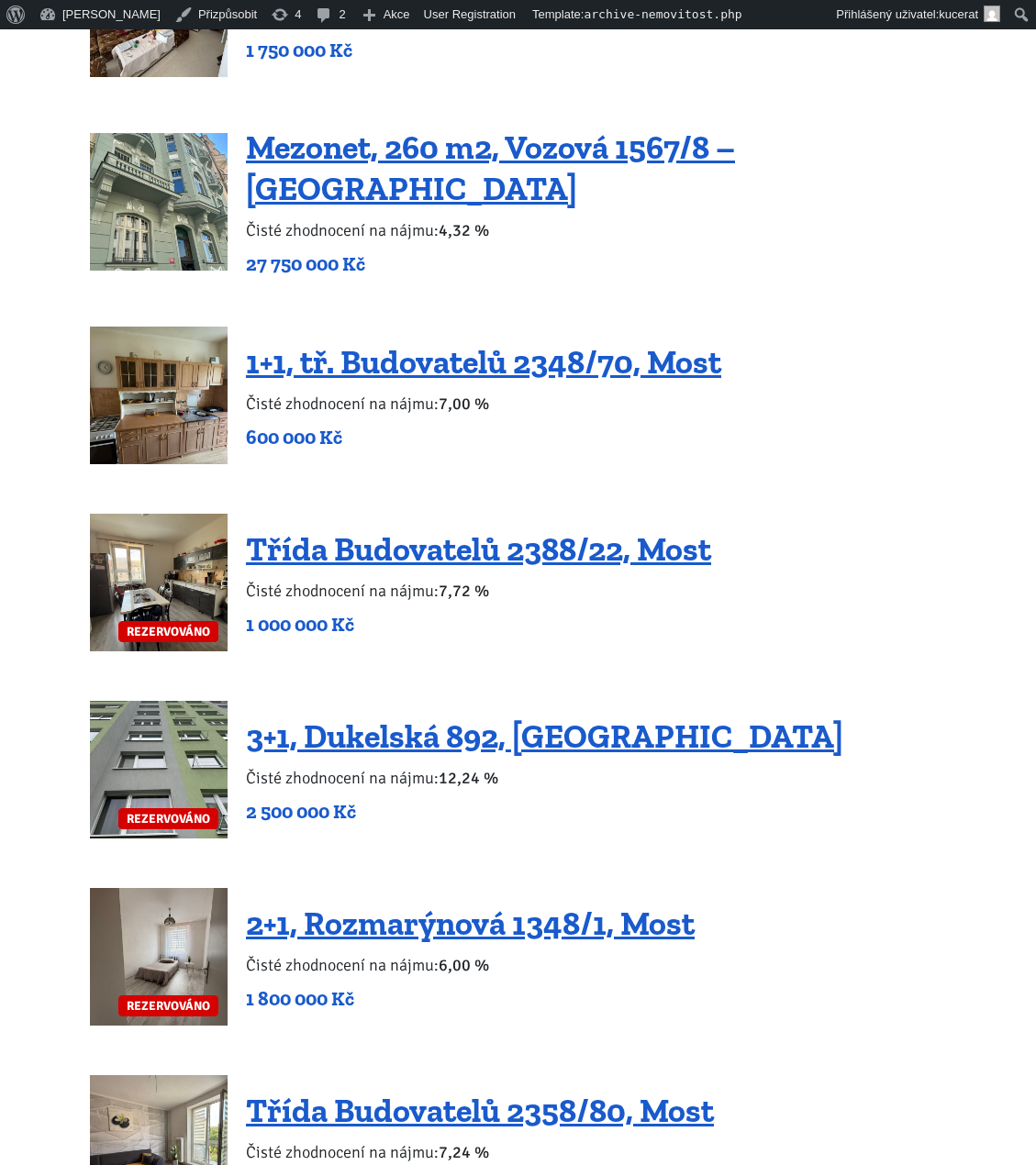
click at [834, 351] on div "1+1, tř. Budovatelů 2348/70, Most Čisté zhodnocení na nájmu: 7,00 % 600 000 Kč" at bounding box center [518, 395] width 856 height 137
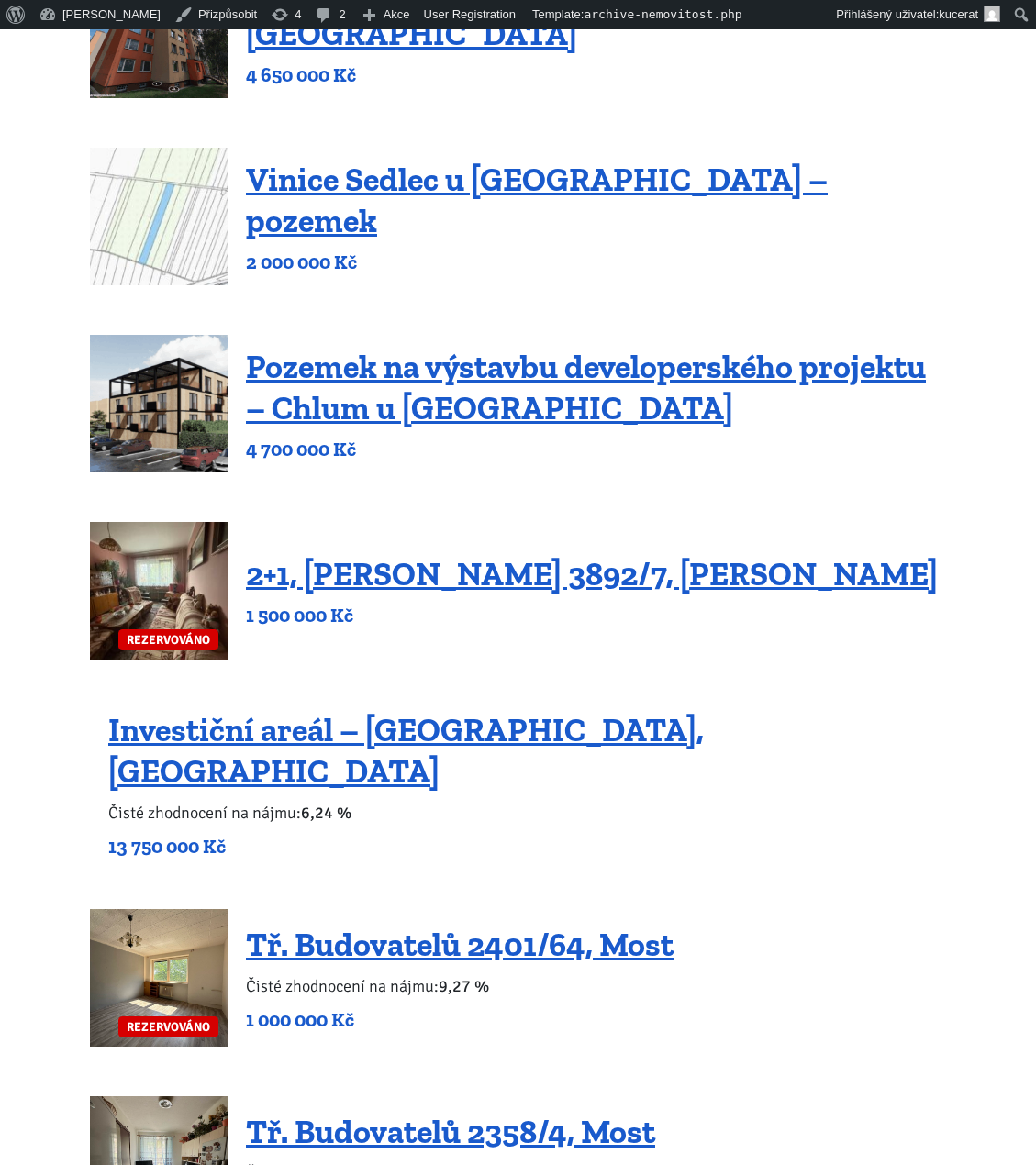
scroll to position [0, 0]
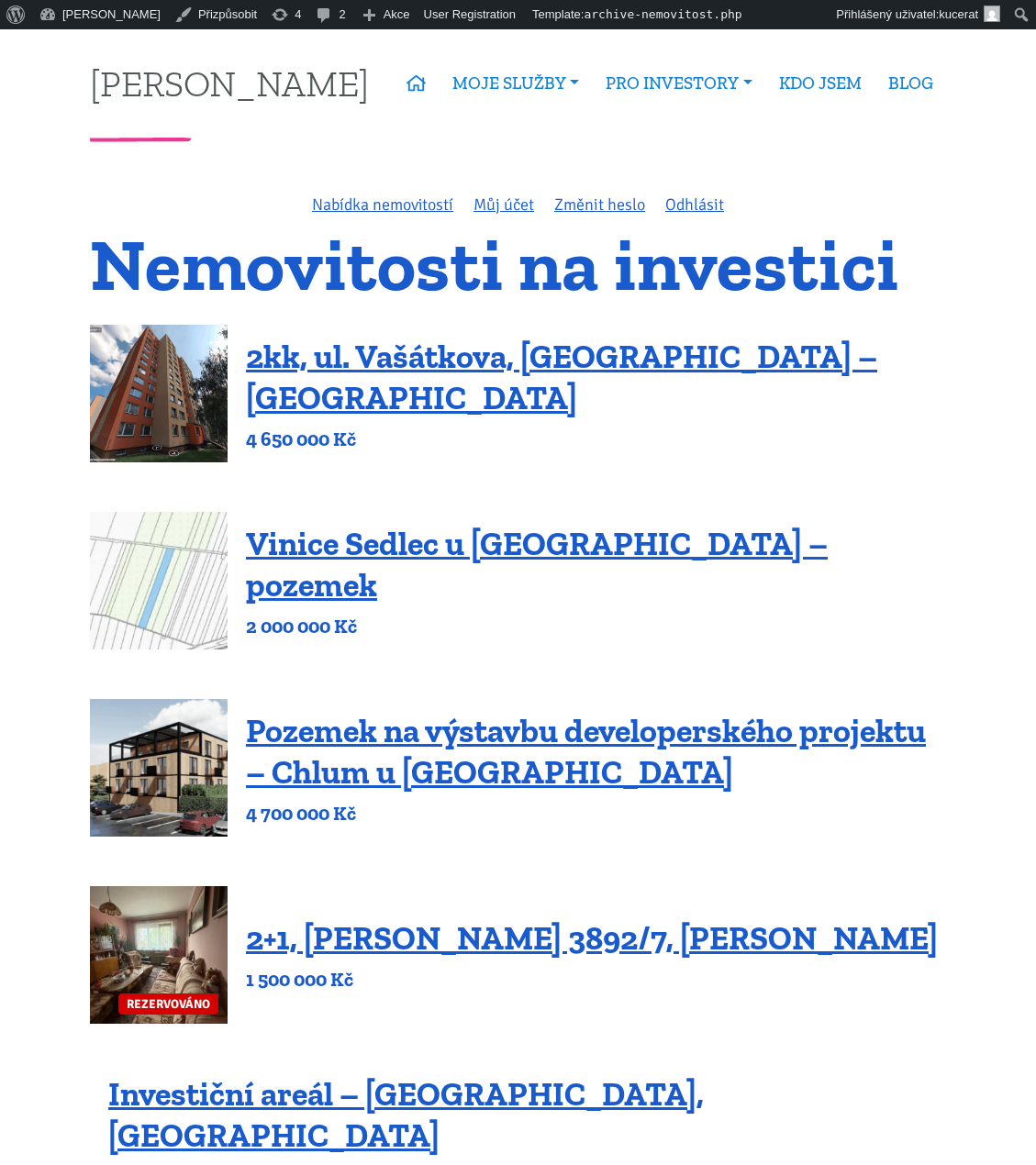
drag, startPoint x: 163, startPoint y: 379, endPoint x: 142, endPoint y: 376, distance: 21.2
click at [160, 379] on img at bounding box center [158, 393] width 137 height 137
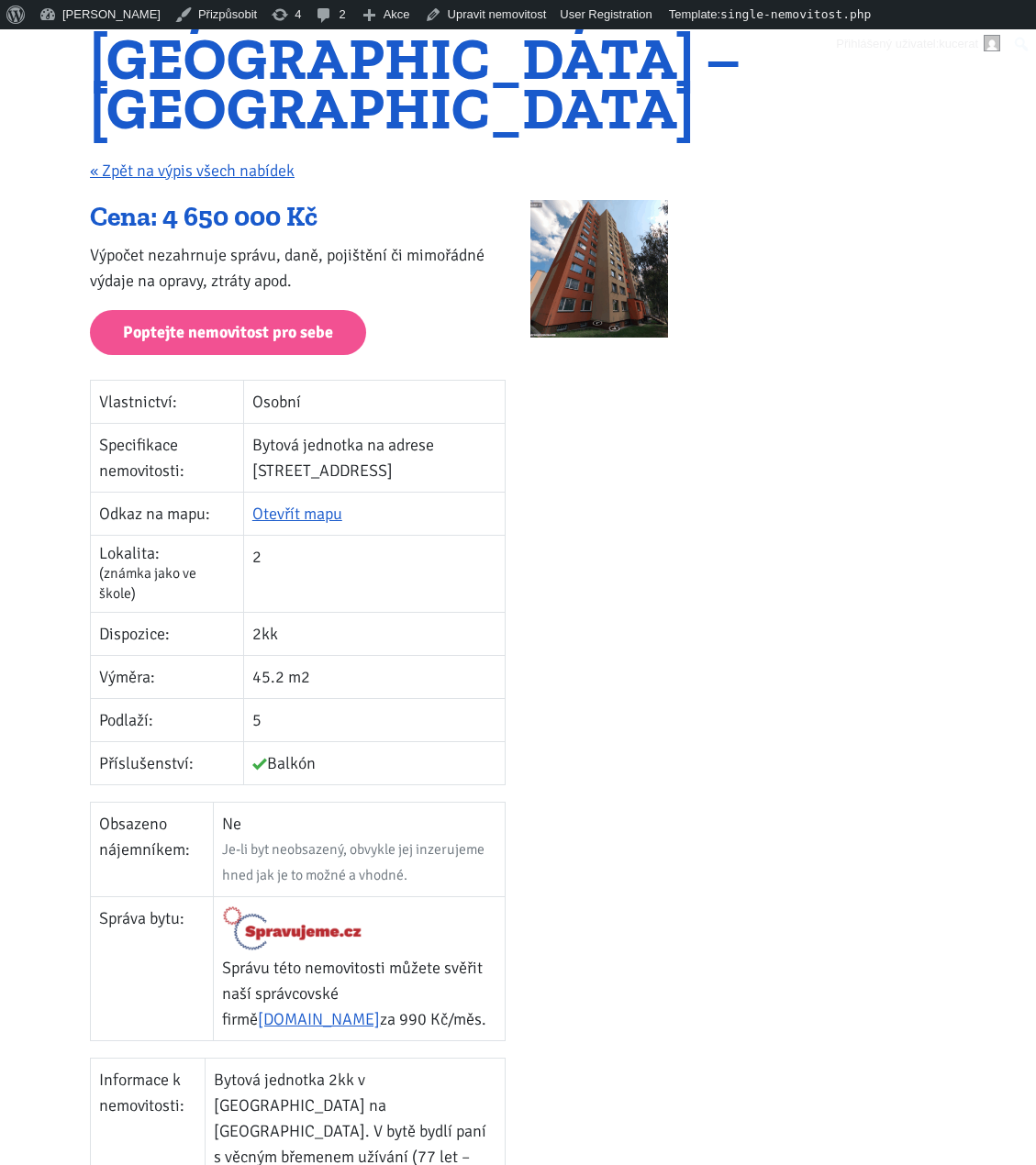
scroll to position [393, 0]
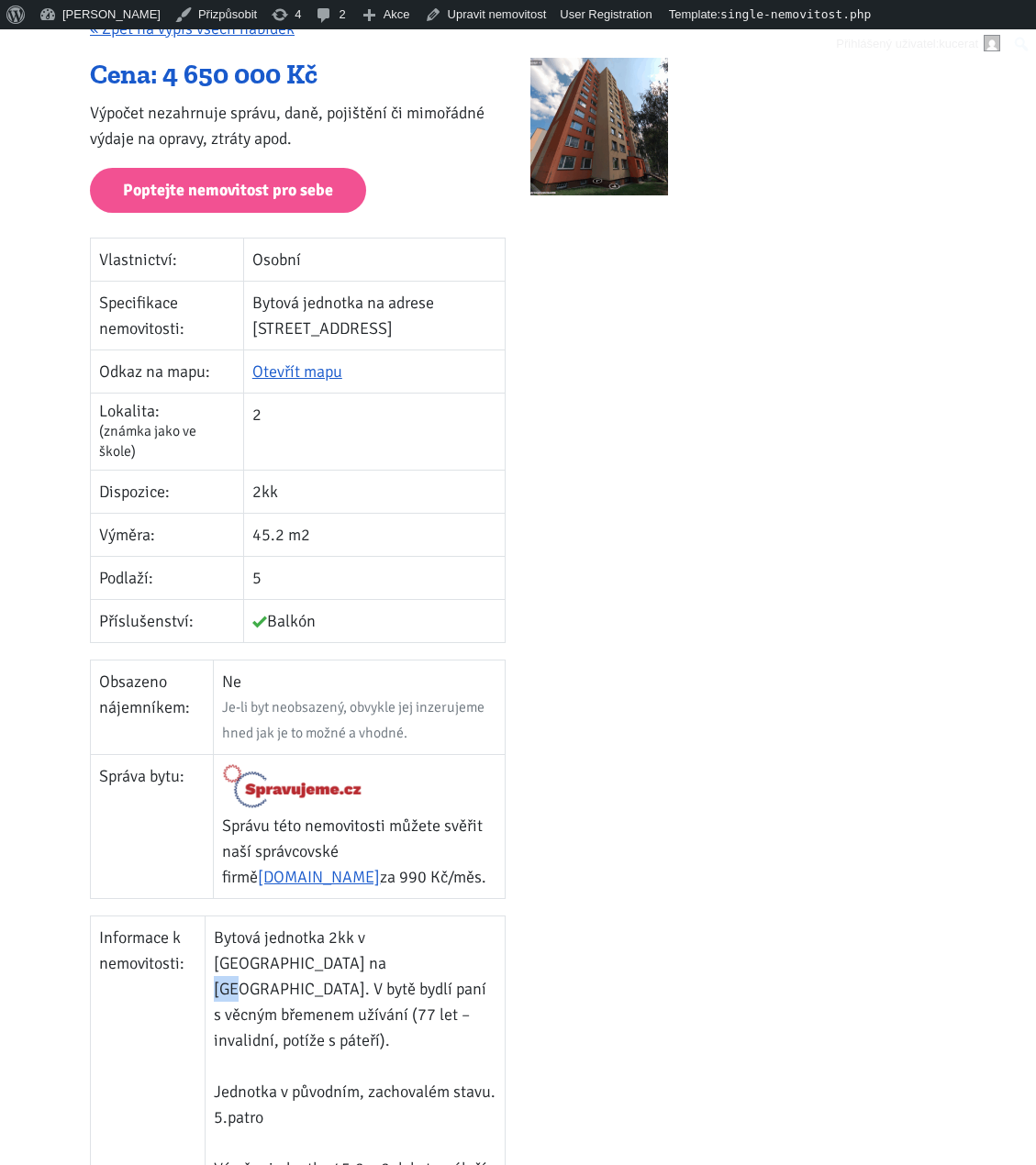
drag, startPoint x: 281, startPoint y: 904, endPoint x: 248, endPoint y: 894, distance: 34.5
click at [248, 916] on td "Bytová jednotka 2kk v [GEOGRAPHIC_DATA] na [GEOGRAPHIC_DATA]. V bytě bydlí paní…" at bounding box center [355, 1066] width 300 height 300
drag, startPoint x: 250, startPoint y: 893, endPoint x: 284, endPoint y: 909, distance: 37.6
click at [284, 916] on td "Bytová jednotka 2kk v [GEOGRAPHIC_DATA] na [GEOGRAPHIC_DATA]. V bytě bydlí paní…" at bounding box center [355, 1066] width 300 height 300
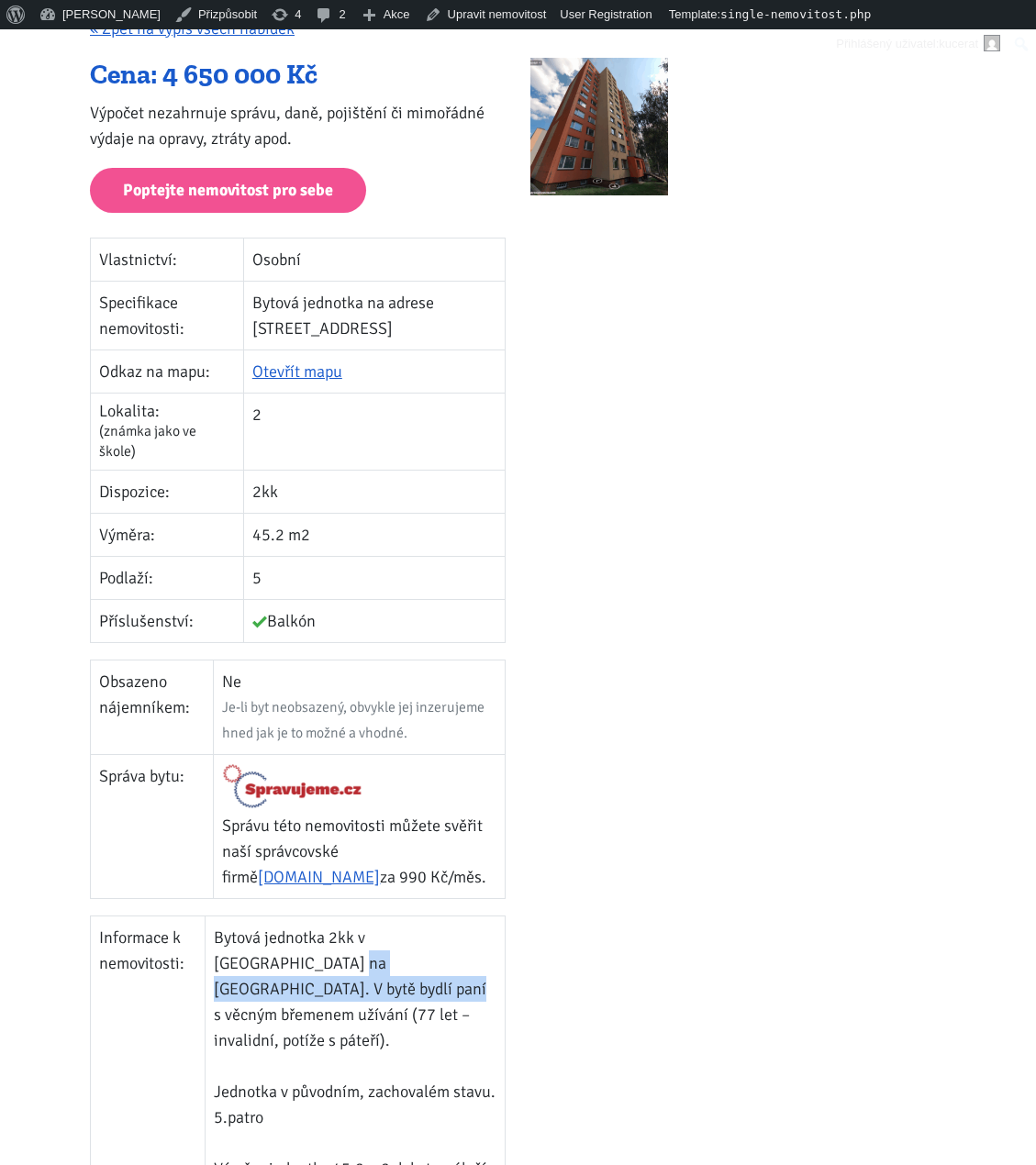
click at [284, 916] on td "Bytová jednotka 2kk v [GEOGRAPHIC_DATA] na [GEOGRAPHIC_DATA]. V bytě bydlí paní…" at bounding box center [355, 1066] width 300 height 300
drag, startPoint x: 287, startPoint y: 917, endPoint x: 251, endPoint y: 897, distance: 41.2
click at [251, 916] on td "Bytová jednotka 2kk v Praze na Černém Mostě. V bytě bydlí paní s věcným břemene…" at bounding box center [355, 1066] width 300 height 300
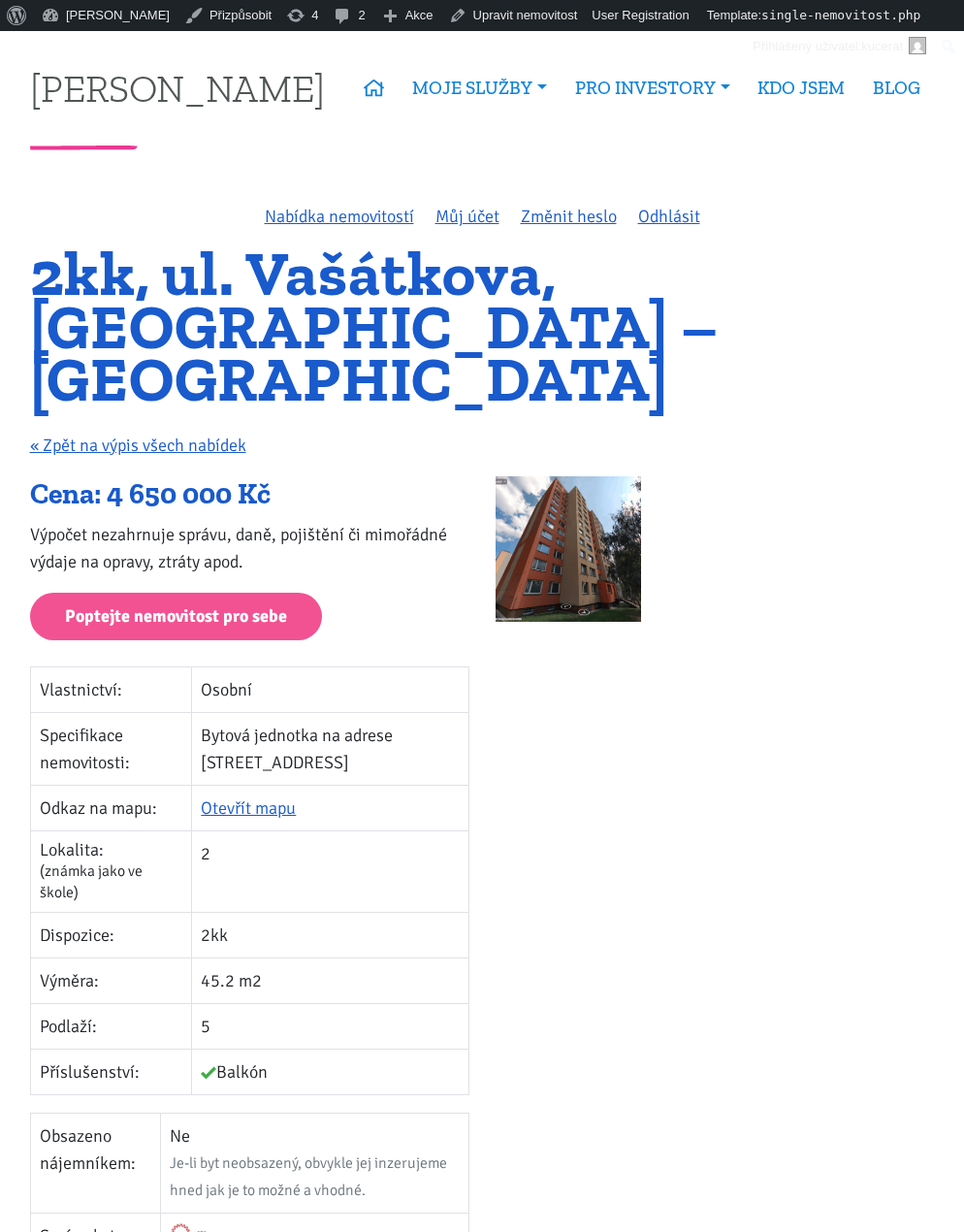
scroll to position [702, 0]
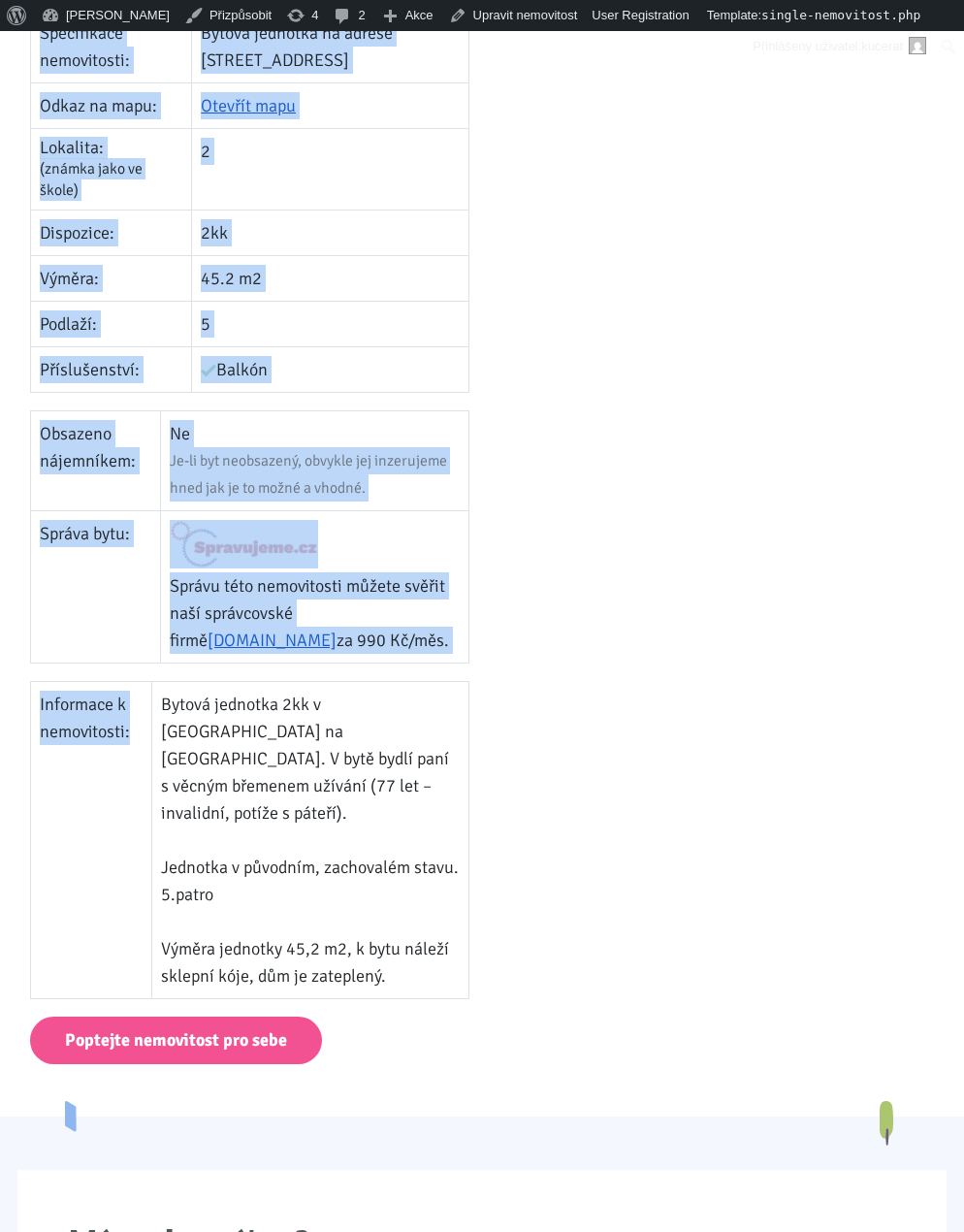
drag, startPoint x: 589, startPoint y: 899, endPoint x: 144, endPoint y: 695, distance: 489.5
click at [144, 695] on div "Cena: 4 650 000 Kč Výpočet nezahrnuje správu, daně, pojištění či mimořádné výda…" at bounding box center [482, 395] width 931 height 1243
click at [144, 695] on td "Informace k nemovitosti:" at bounding box center [90, 840] width 122 height 317
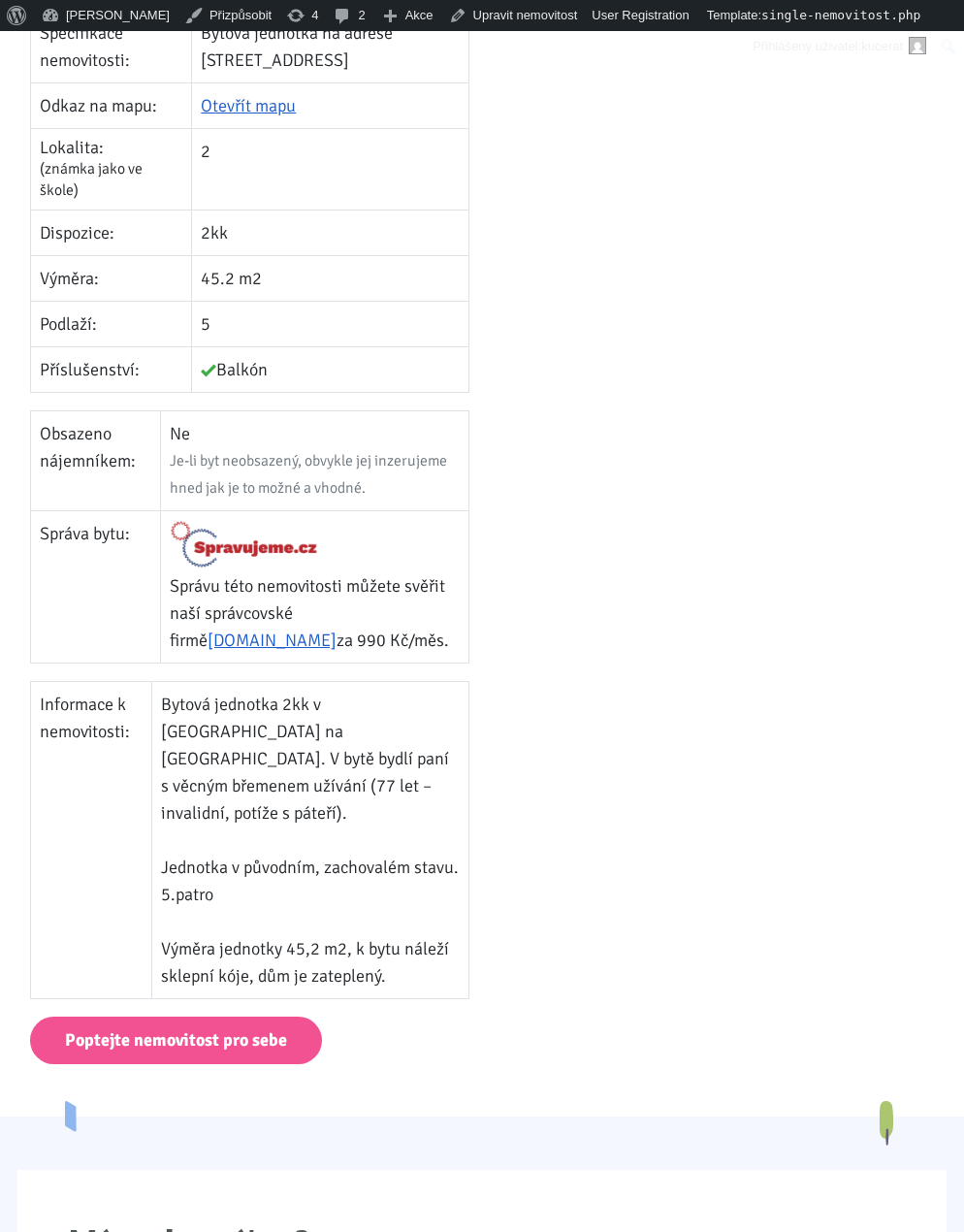
drag, startPoint x: 171, startPoint y: 629, endPoint x: 413, endPoint y: 874, distance: 344.4
click at [413, 874] on td "Bytová jednotka 2kk v [GEOGRAPHIC_DATA] na [GEOGRAPHIC_DATA]. V bytě bydlí paní…" at bounding box center [309, 840] width 317 height 317
click at [413, 874] on td "Bytová jednotka 2kk v Praze na Černém Mostě. V bytě bydlí paní s věcným břemene…" at bounding box center [309, 840] width 317 height 317
drag, startPoint x: 413, startPoint y: 874, endPoint x: 179, endPoint y: 636, distance: 333.8
click at [179, 682] on td "Bytová jednotka 2kk v Praze na Černém Mostě. V bytě bydlí paní s věcným břemene…" at bounding box center [309, 840] width 317 height 317
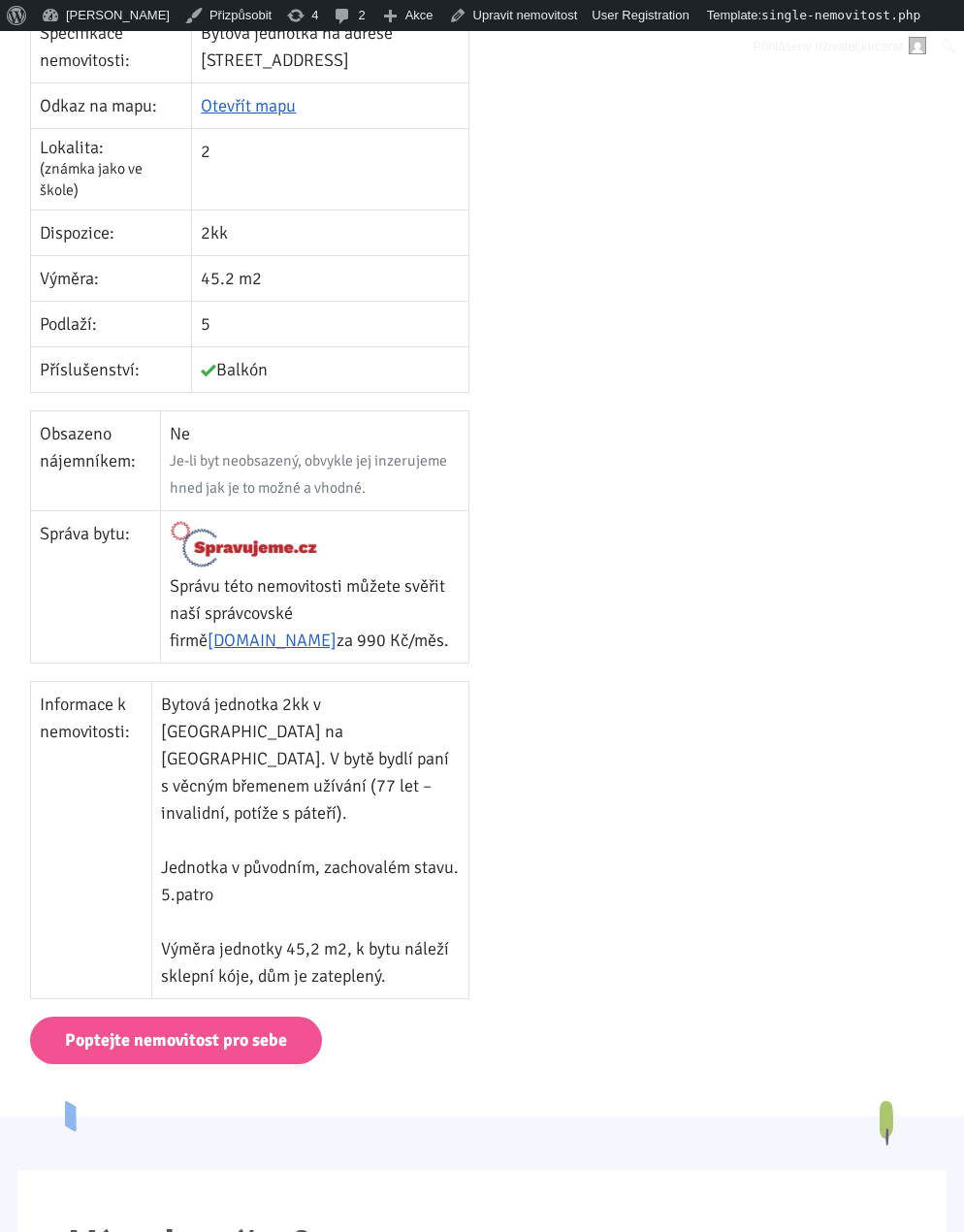
click at [179, 682] on td "Bytová jednotka 2kk v Praze na Černém Mostě. V bytě bydlí paní s věcným břemene…" at bounding box center [309, 840] width 317 height 317
drag, startPoint x: 179, startPoint y: 636, endPoint x: 431, endPoint y: 871, distance: 344.6
click at [431, 871] on td "Bytová jednotka 2kk v Praze na Černém Mostě. V bytě bydlí paní s věcným břemene…" at bounding box center [309, 840] width 317 height 317
drag, startPoint x: 431, startPoint y: 871, endPoint x: 190, endPoint y: 648, distance: 328.3
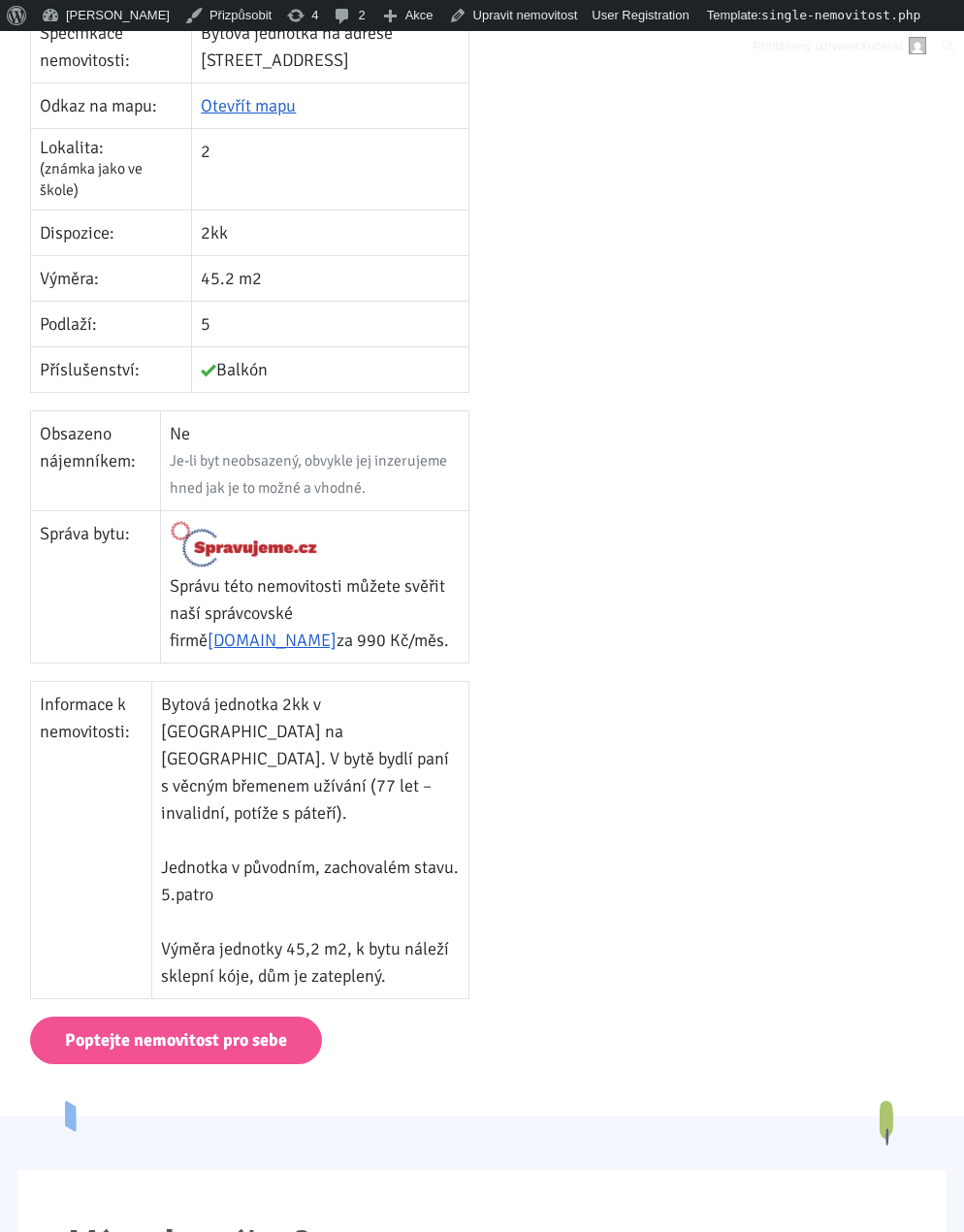
click at [190, 682] on td "Bytová jednotka 2kk v Praze na Černém Mostě. V bytě bydlí paní s věcným břemene…" at bounding box center [309, 840] width 317 height 317
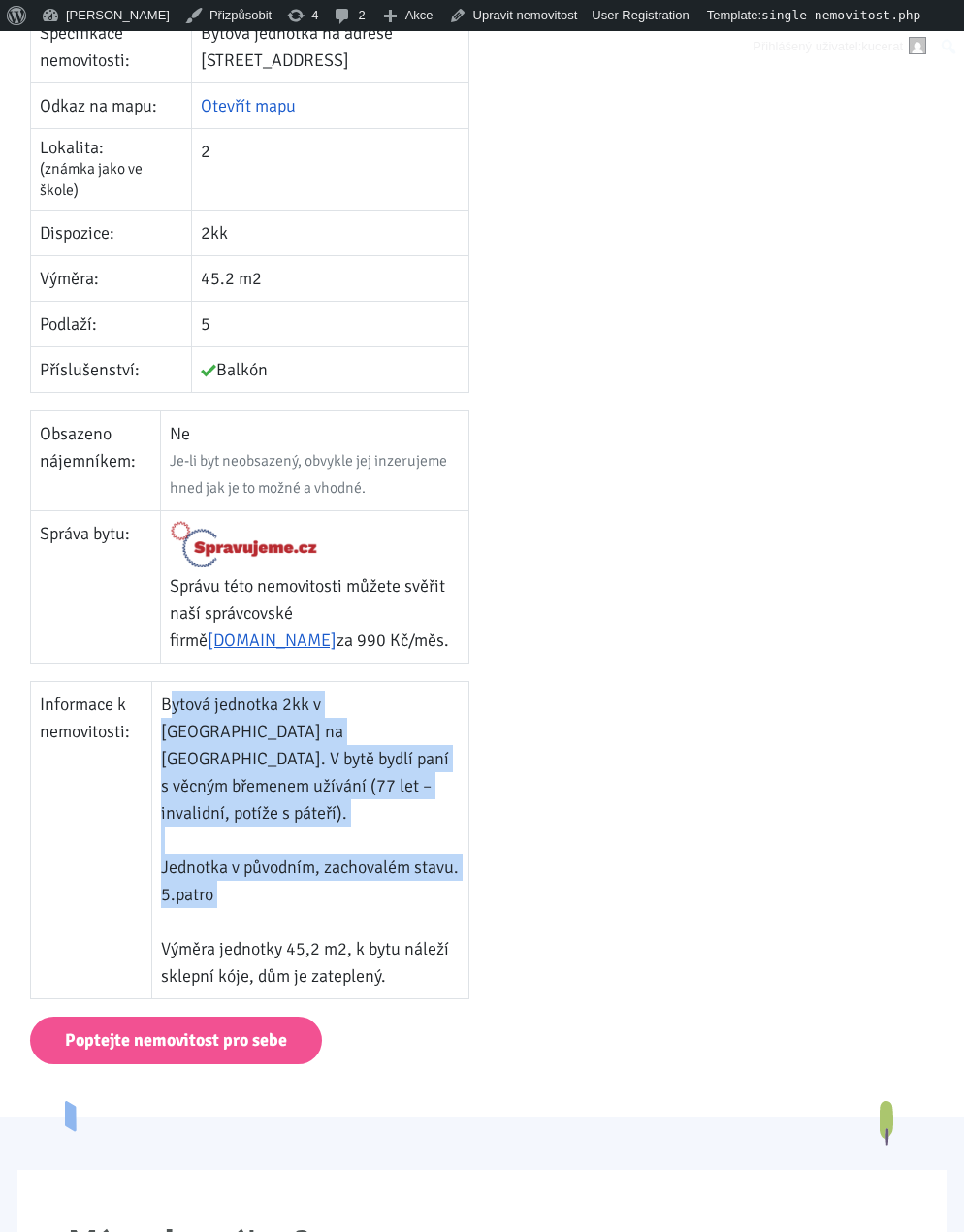
drag, startPoint x: 176, startPoint y: 630, endPoint x: 403, endPoint y: 831, distance: 303.2
click at [403, 831] on td "Bytová jednotka 2kk v Praze na Černém Mostě. V bytě bydlí paní s věcným břemene…" at bounding box center [309, 840] width 317 height 317
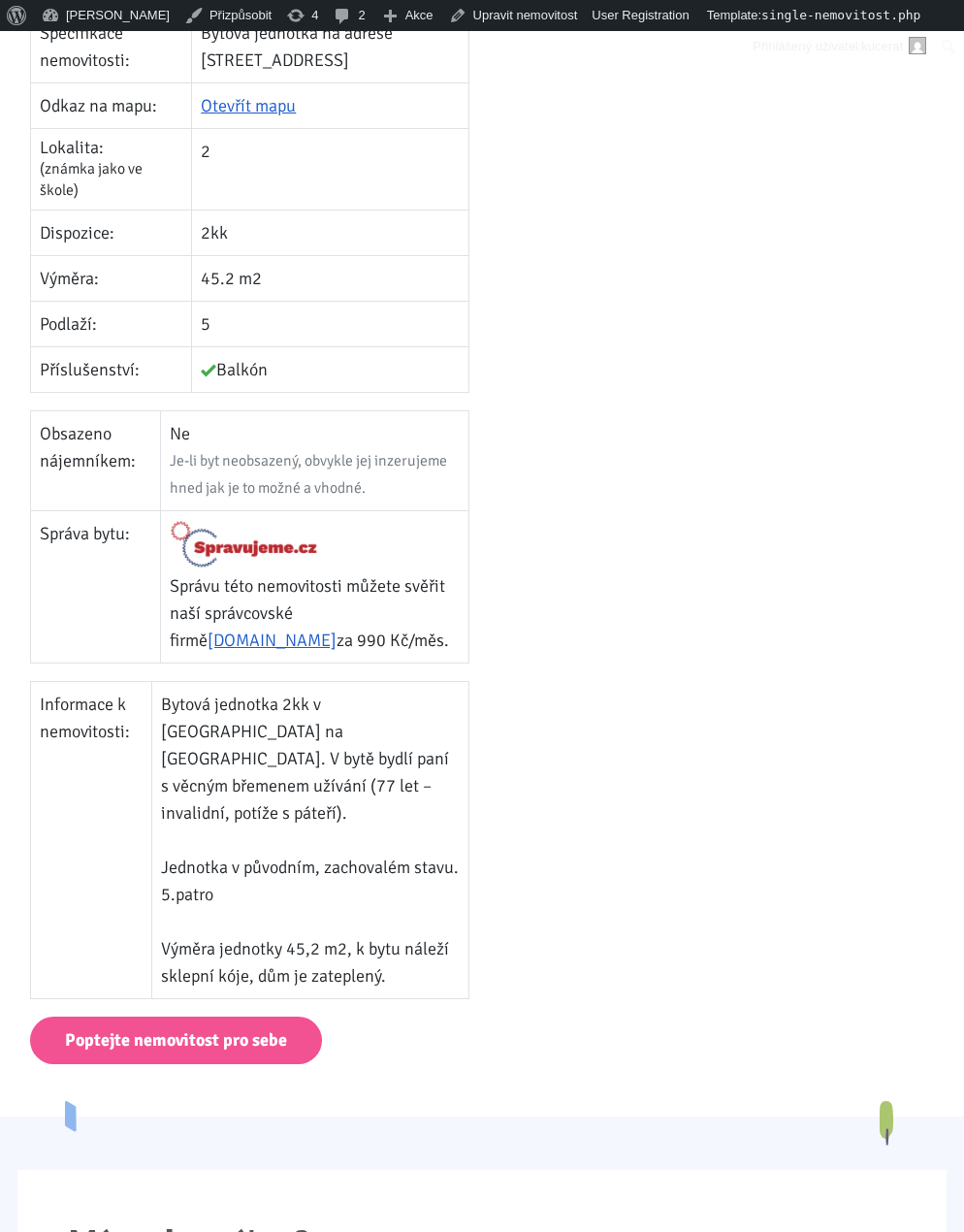
click at [408, 854] on td "Bytová jednotka 2kk v Praze na Černém Mostě. V bytě bydlí paní s věcným břemene…" at bounding box center [309, 840] width 317 height 317
click at [411, 859] on td "Bytová jednotka 2kk v Praze na Černém Mostě. V bytě bydlí paní s věcným břemene…" at bounding box center [309, 840] width 317 height 317
drag, startPoint x: 419, startPoint y: 869, endPoint x: 51, endPoint y: 616, distance: 446.6
click at [51, 682] on tr "Informace k nemovitosti: Bytová jednotka 2kk v Praze na Černém Mostě. V bytě by…" at bounding box center [249, 840] width 439 height 317
click at [51, 682] on td "Informace k nemovitosti:" at bounding box center [90, 840] width 122 height 317
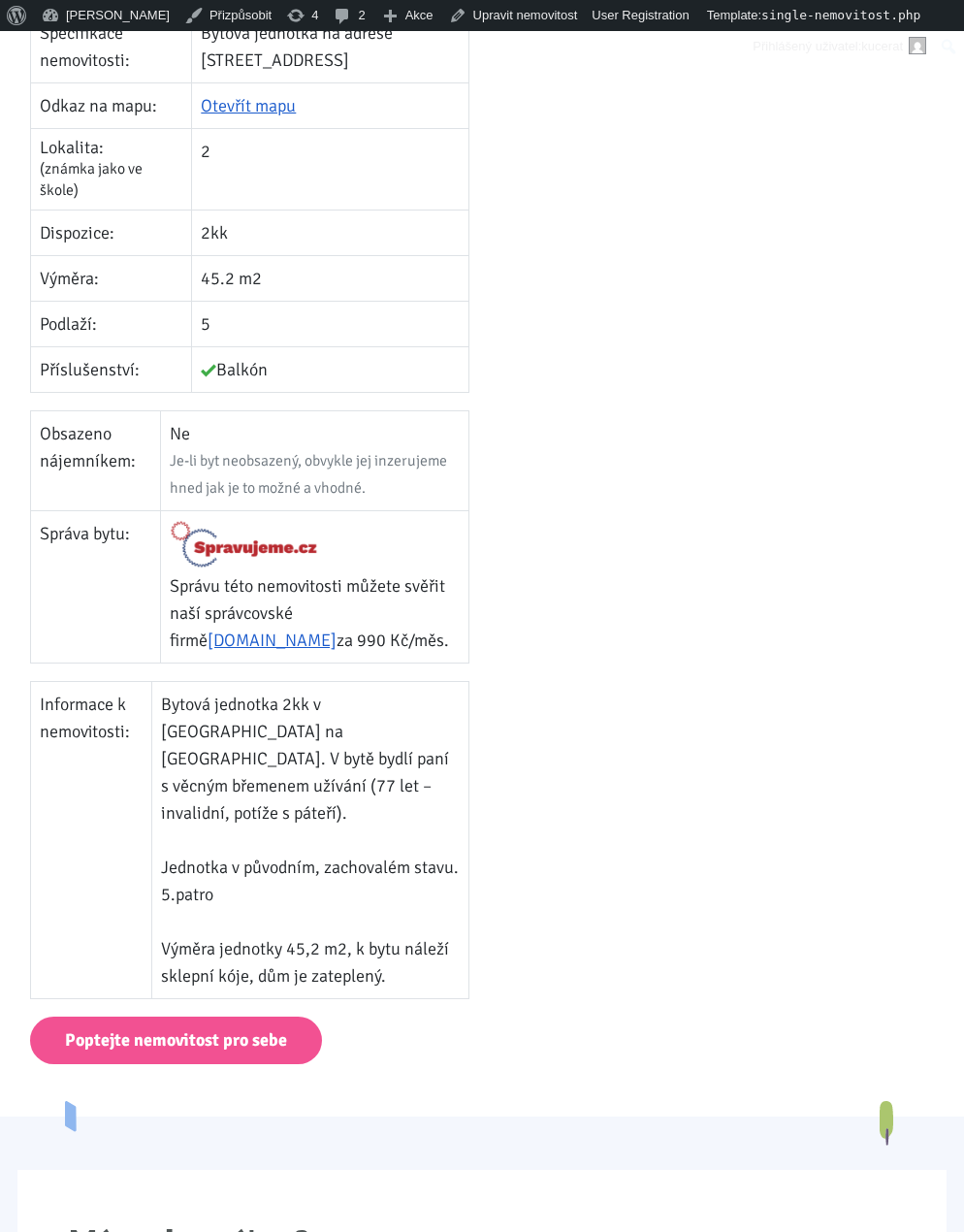
drag, startPoint x: 34, startPoint y: 629, endPoint x: 435, endPoint y: 866, distance: 465.8
click at [435, 866] on tr "Informace k nemovitosti: Bytová jednotka 2kk v Praze na Černém Mostě. V bytě by…" at bounding box center [249, 840] width 439 height 317
click at [435, 866] on td "Bytová jednotka 2kk v Praze na Černém Mostě. V bytě bydlí paní s věcným břemene…" at bounding box center [309, 840] width 317 height 317
drag, startPoint x: 435, startPoint y: 866, endPoint x: 169, endPoint y: 638, distance: 350.3
click at [169, 682] on td "Bytová jednotka 2kk v Praze na Černém Mostě. V bytě bydlí paní s věcným břemene…" at bounding box center [309, 840] width 317 height 317
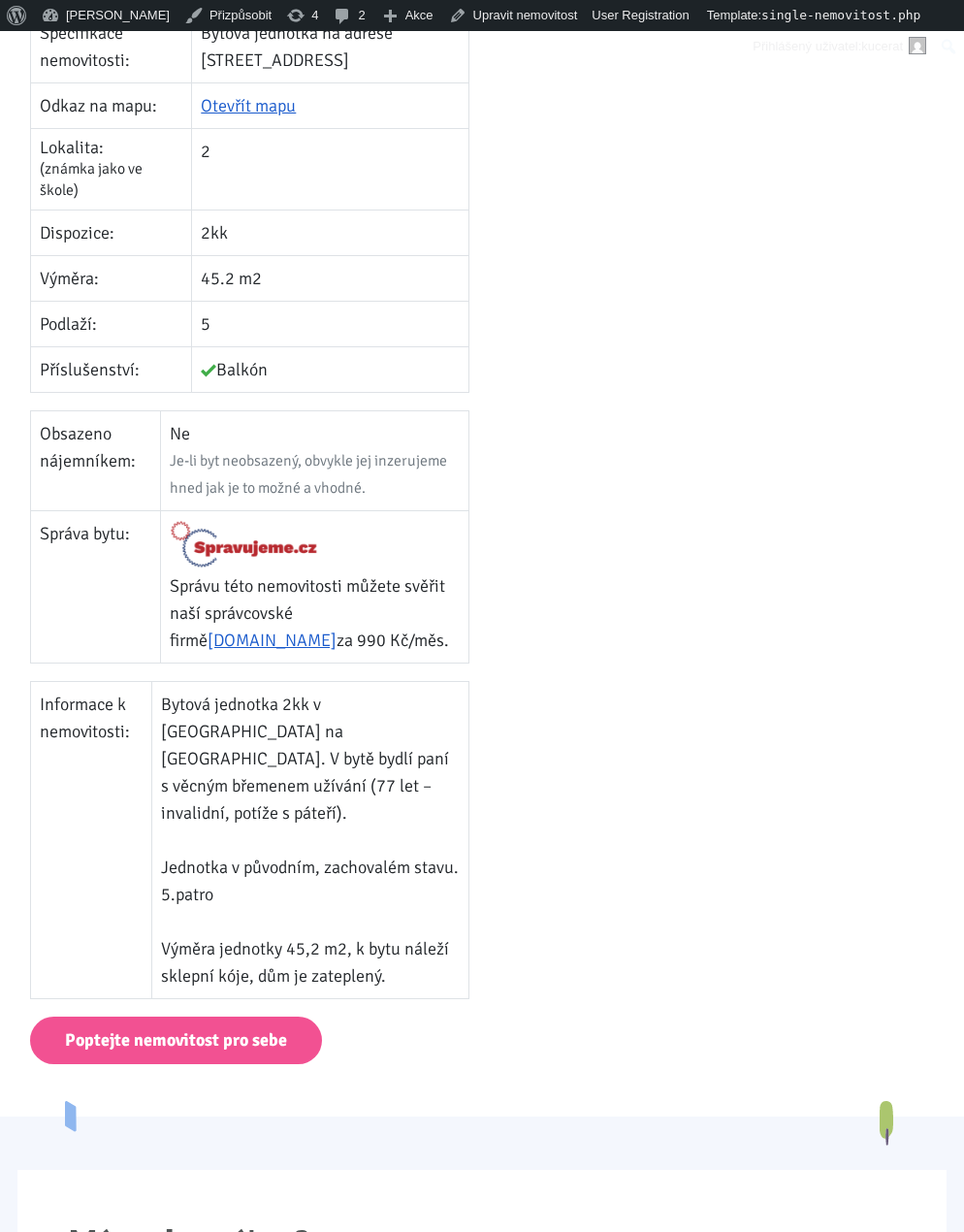
click at [169, 682] on td "Bytová jednotka 2kk v Praze na Černém Mostě. V bytě bydlí paní s věcným břemene…" at bounding box center [309, 840] width 317 height 317
drag, startPoint x: 244, startPoint y: 681, endPoint x: 202, endPoint y: 664, distance: 45.3
click at [202, 682] on td "Bytová jednotka 2kk v Praze na Černém Mostě. V bytě bydlí paní s věcným břemene…" at bounding box center [309, 840] width 317 height 317
drag, startPoint x: 206, startPoint y: 664, endPoint x: 264, endPoint y: 681, distance: 60.4
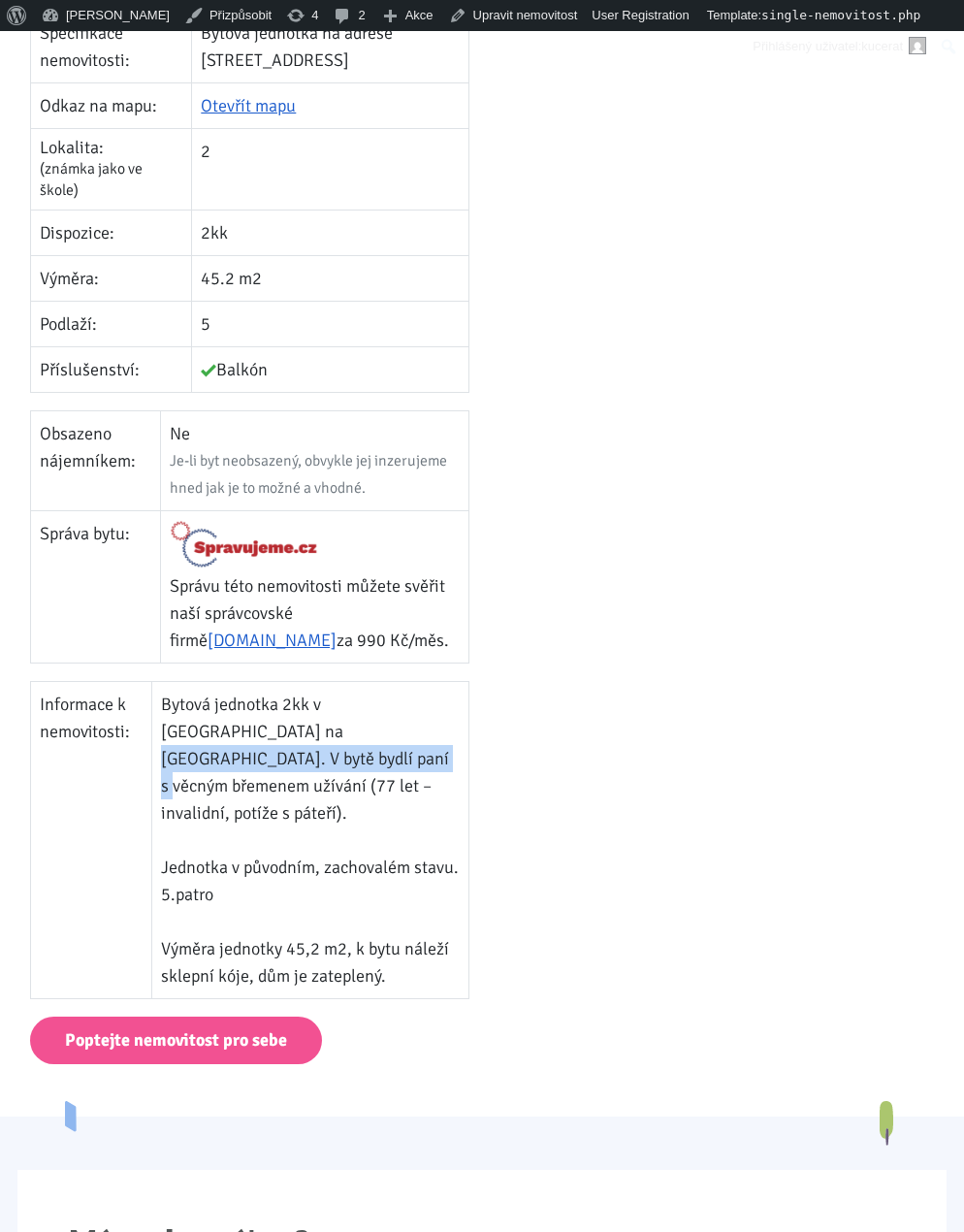
click at [264, 682] on td "Bytová jednotka 2kk v Praze na Černém Mostě. V bytě bydlí paní s věcným břemene…" at bounding box center [309, 840] width 317 height 317
click at [651, 410] on div at bounding box center [715, 395] width 466 height 1243
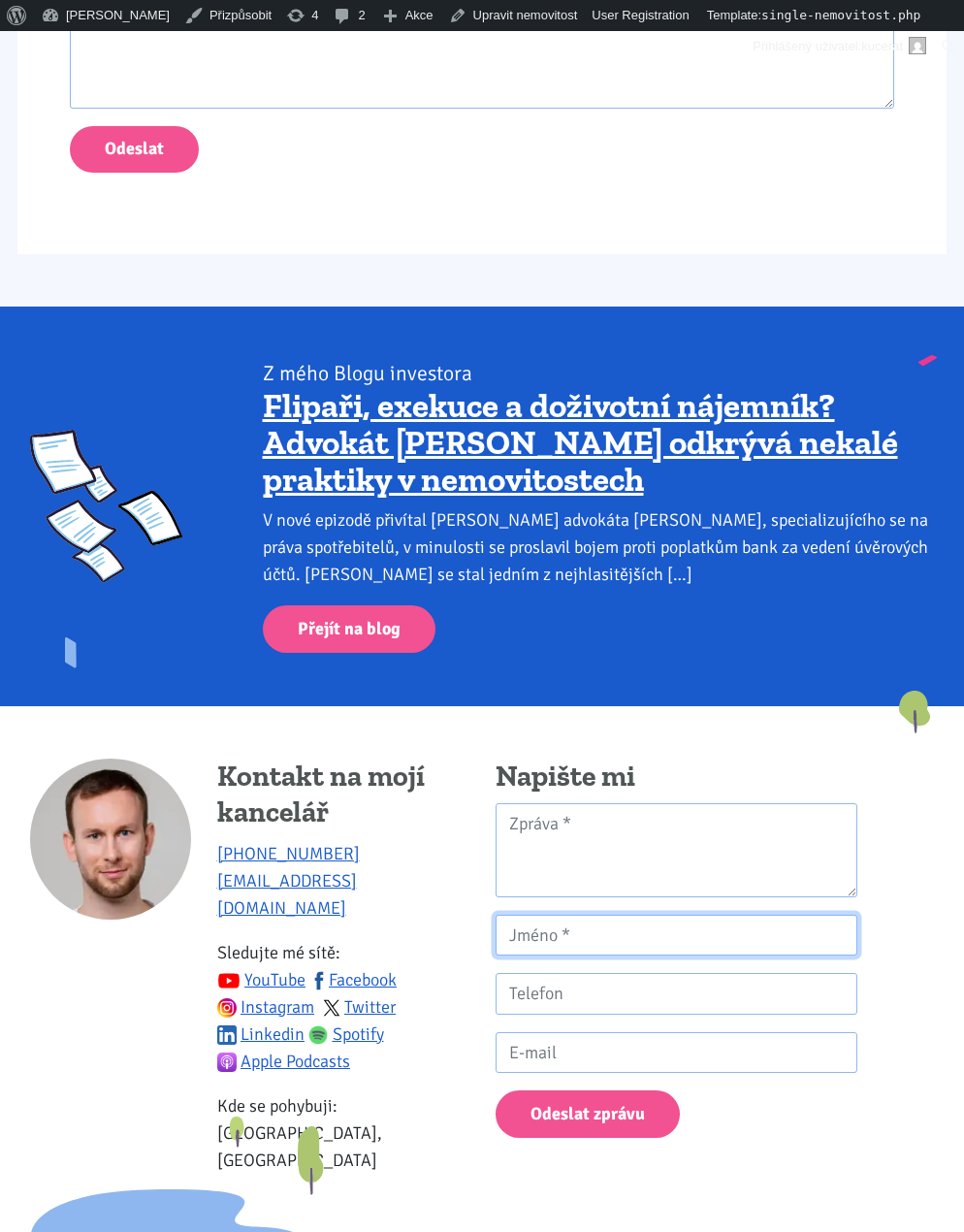
scroll to position [0, 0]
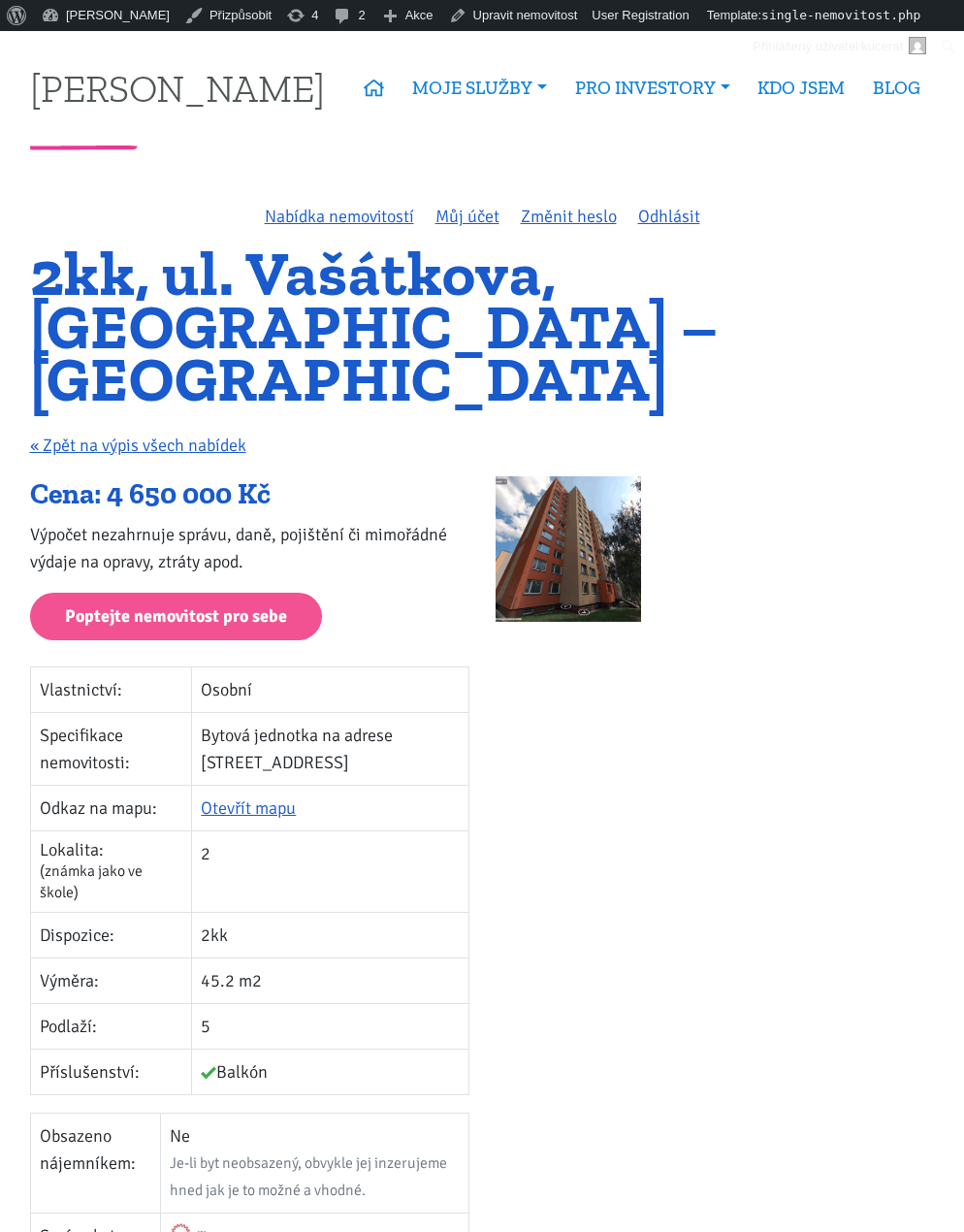
drag, startPoint x: 797, startPoint y: 832, endPoint x: 705, endPoint y: 191, distance: 647.6
click at [758, 605] on div at bounding box center [715, 1098] width 466 height 1243
click at [831, 597] on div at bounding box center [715, 1098] width 466 height 1243
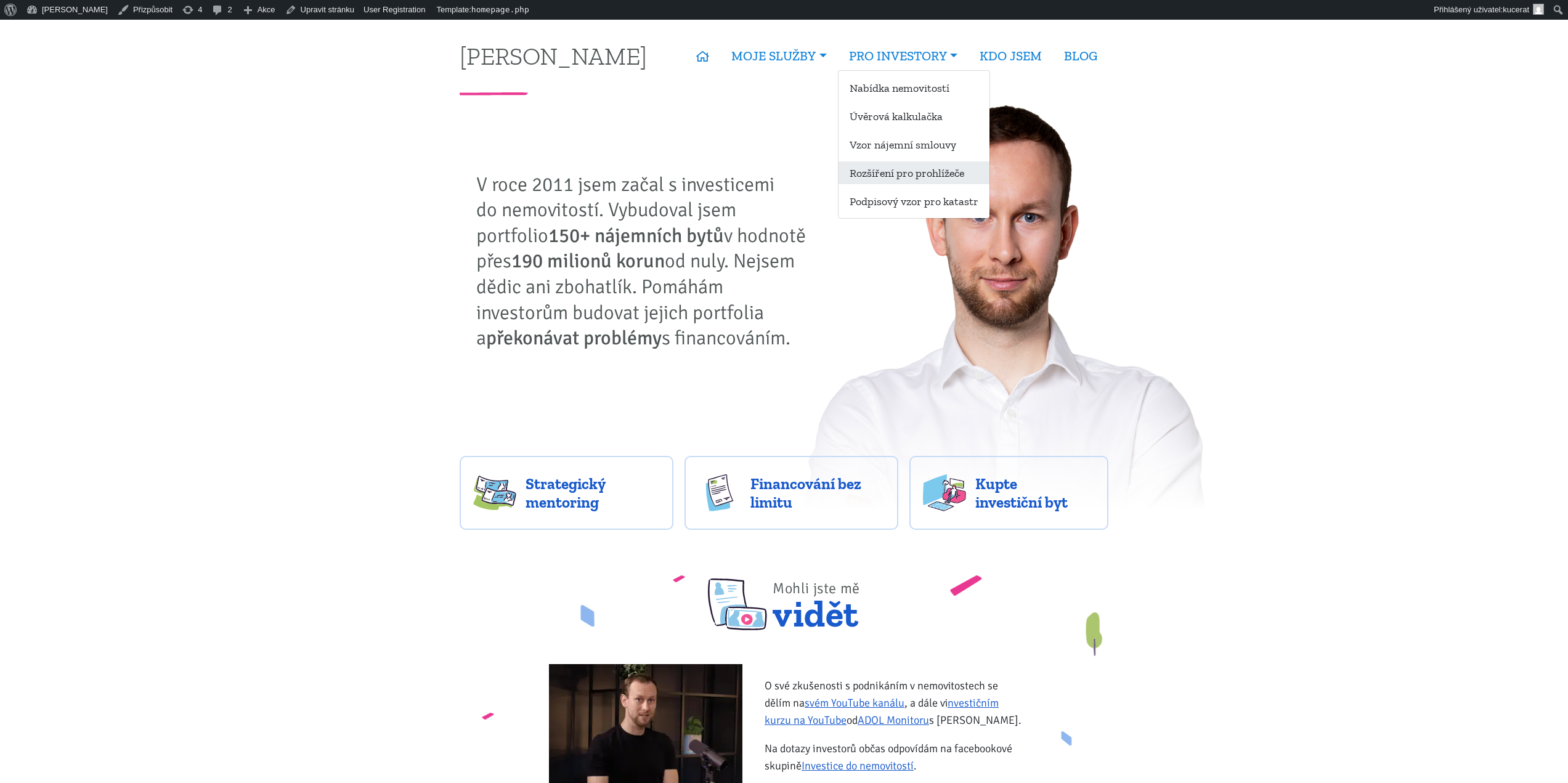
click at [927, 176] on link "Rozšíření pro prohlížeče" at bounding box center [914, 173] width 151 height 23
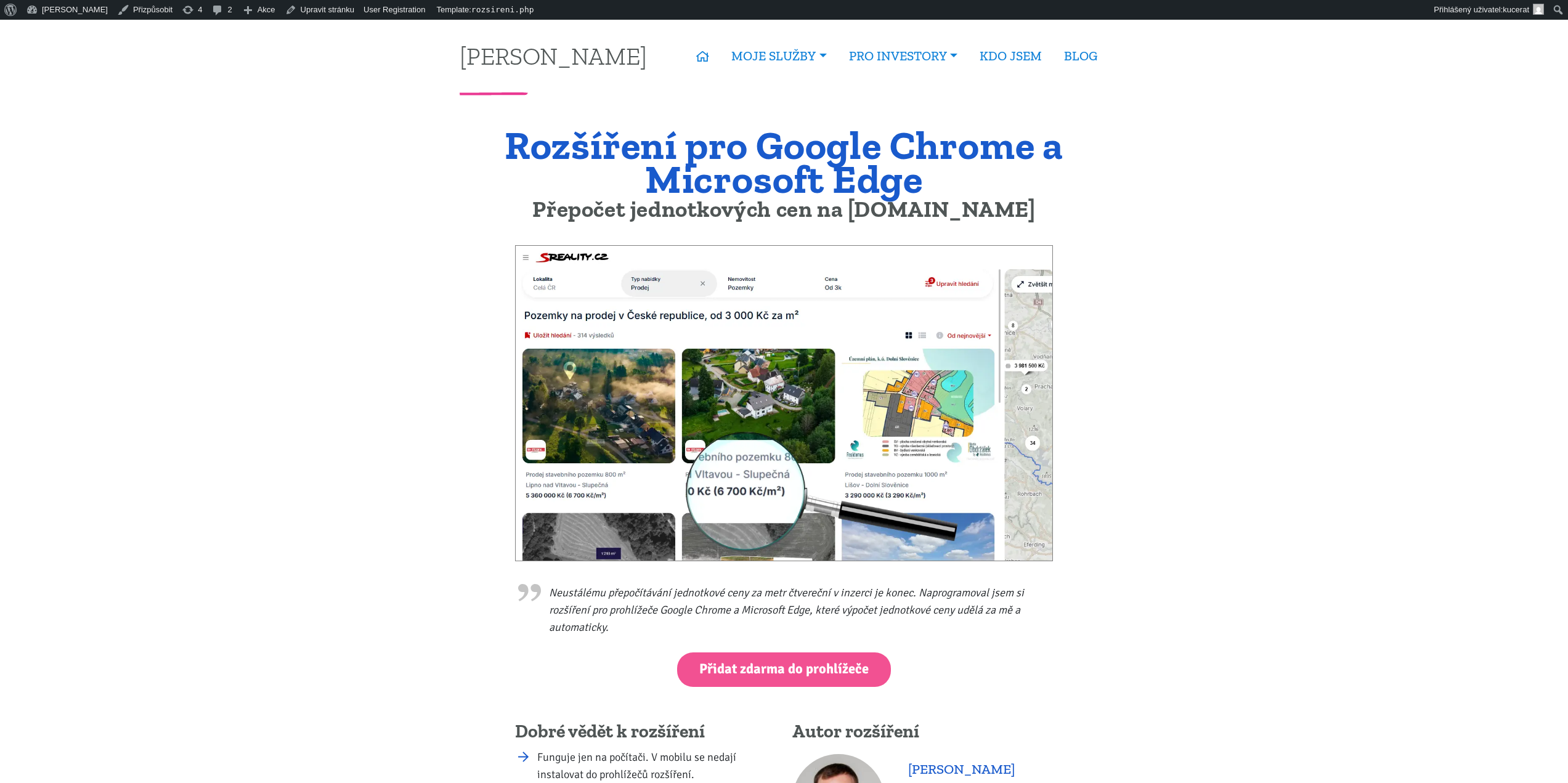
drag, startPoint x: 365, startPoint y: 322, endPoint x: 444, endPoint y: 444, distance: 145.3
click at [776, 665] on link "Přidat zdarma do prohlížeče" at bounding box center [783, 669] width 214 height 34
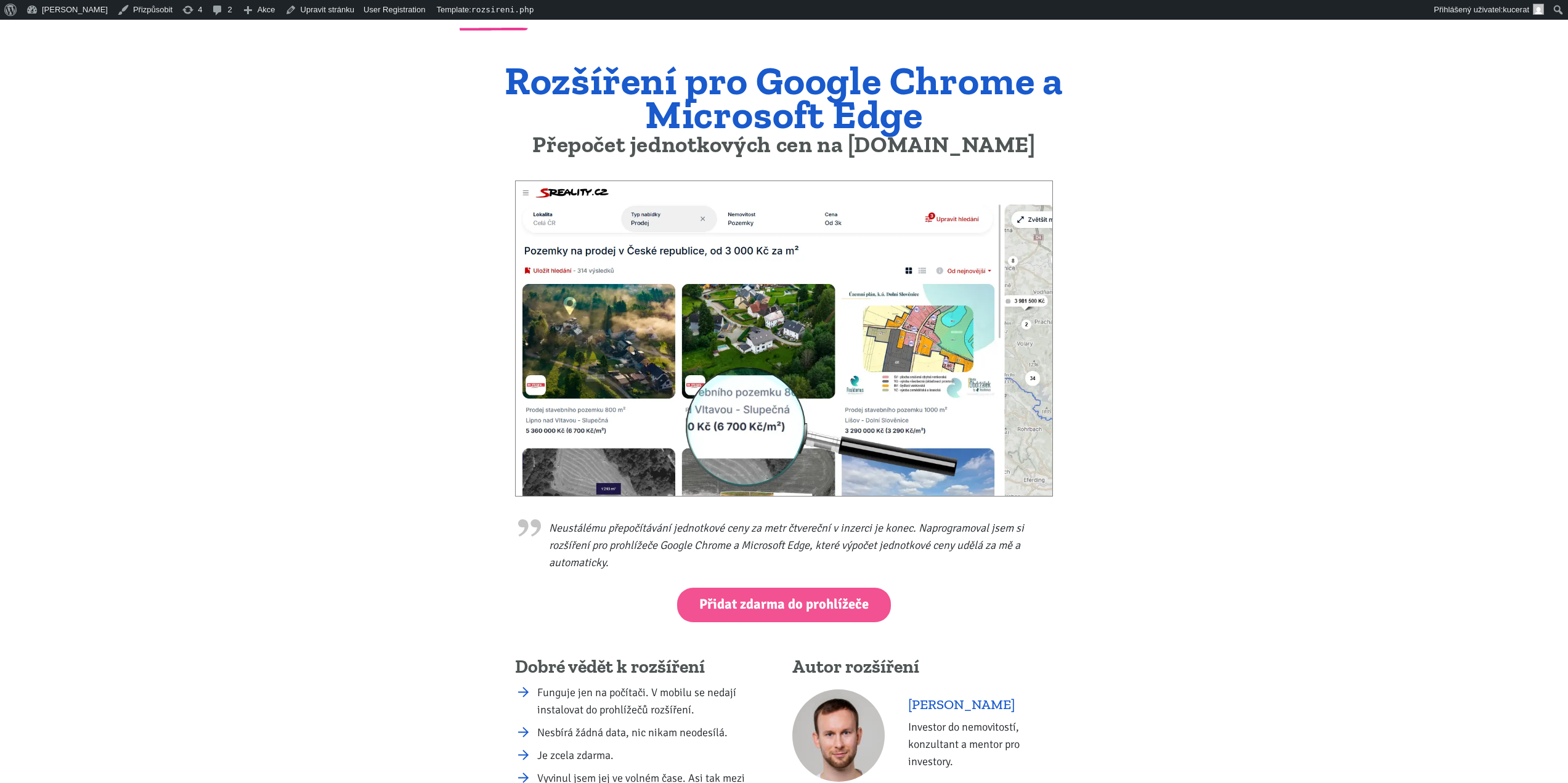
scroll to position [169, 0]
